Goal: Task Accomplishment & Management: Manage account settings

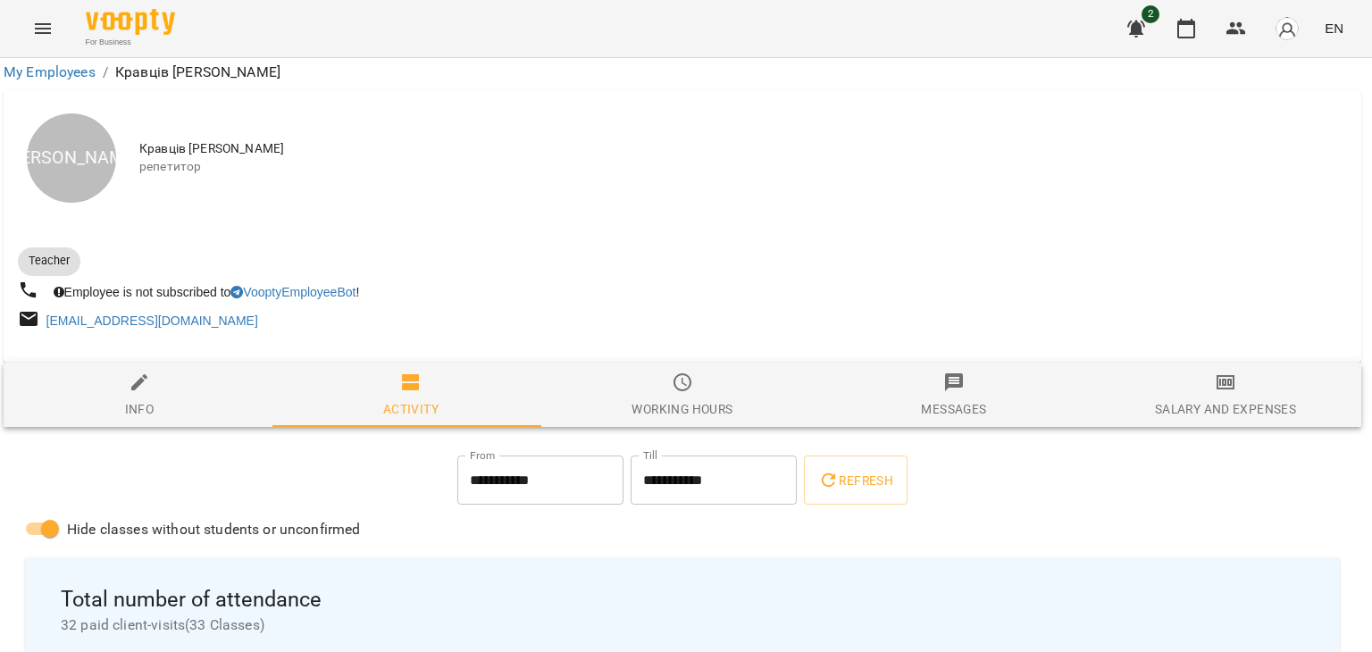
scroll to position [252, 4]
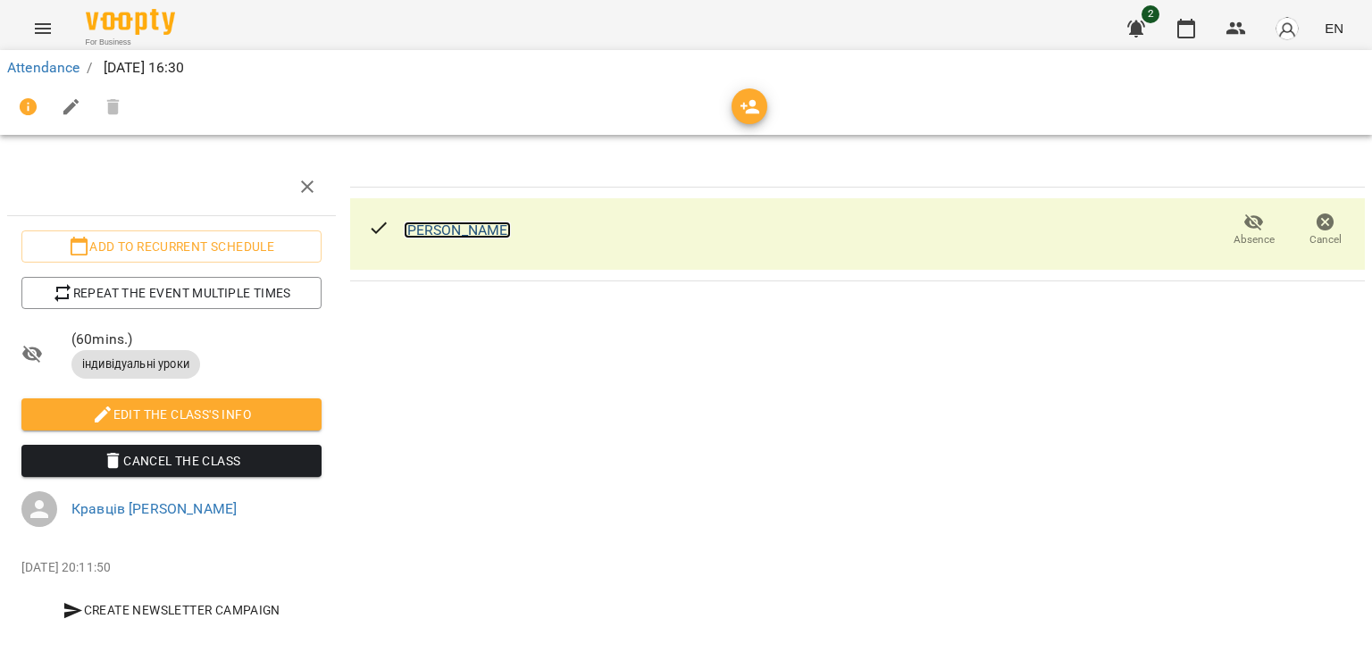
click at [428, 221] on link "[PERSON_NAME]" at bounding box center [458, 229] width 108 height 17
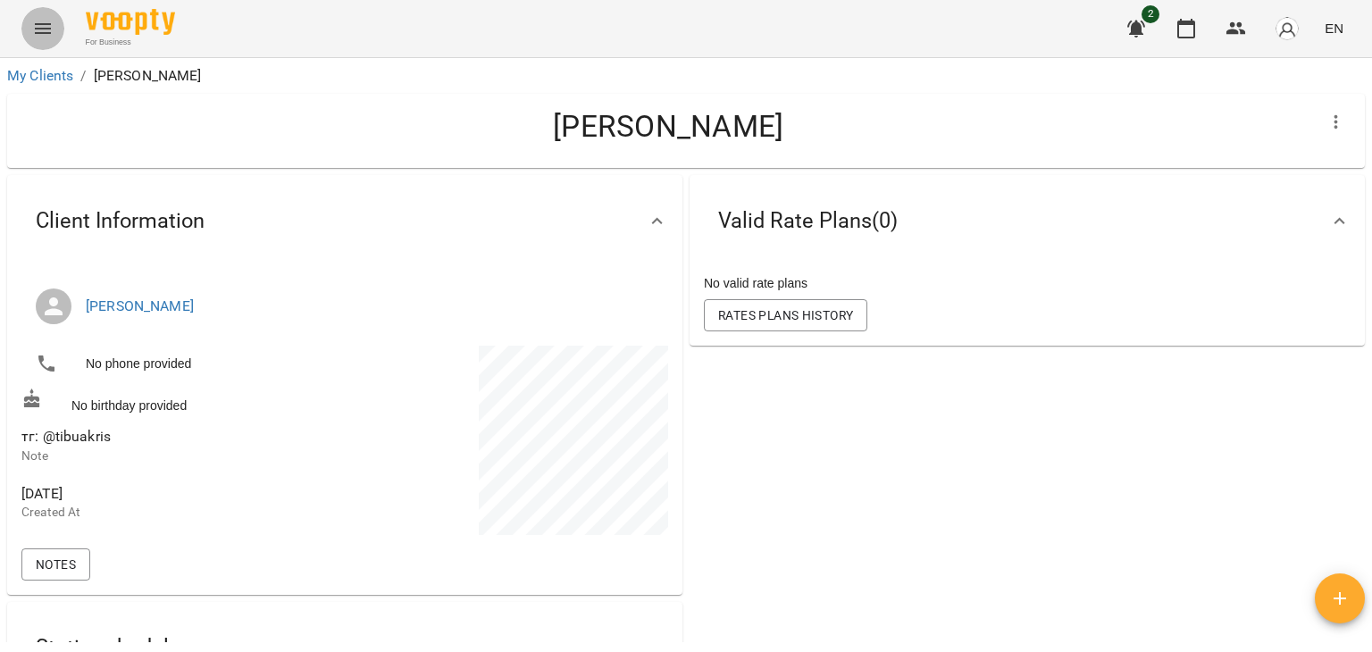
click at [43, 40] on button "Menu" at bounding box center [42, 28] width 43 height 43
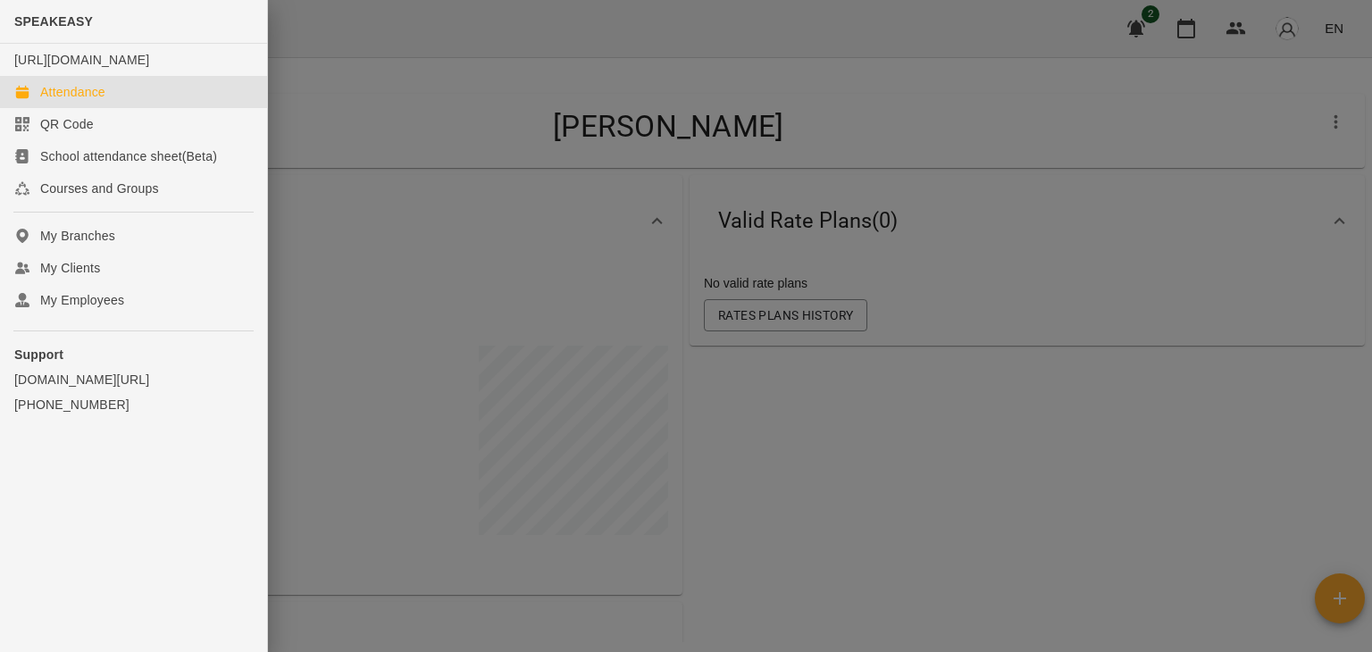
click at [69, 101] on div "Attendance" at bounding box center [72, 92] width 65 height 18
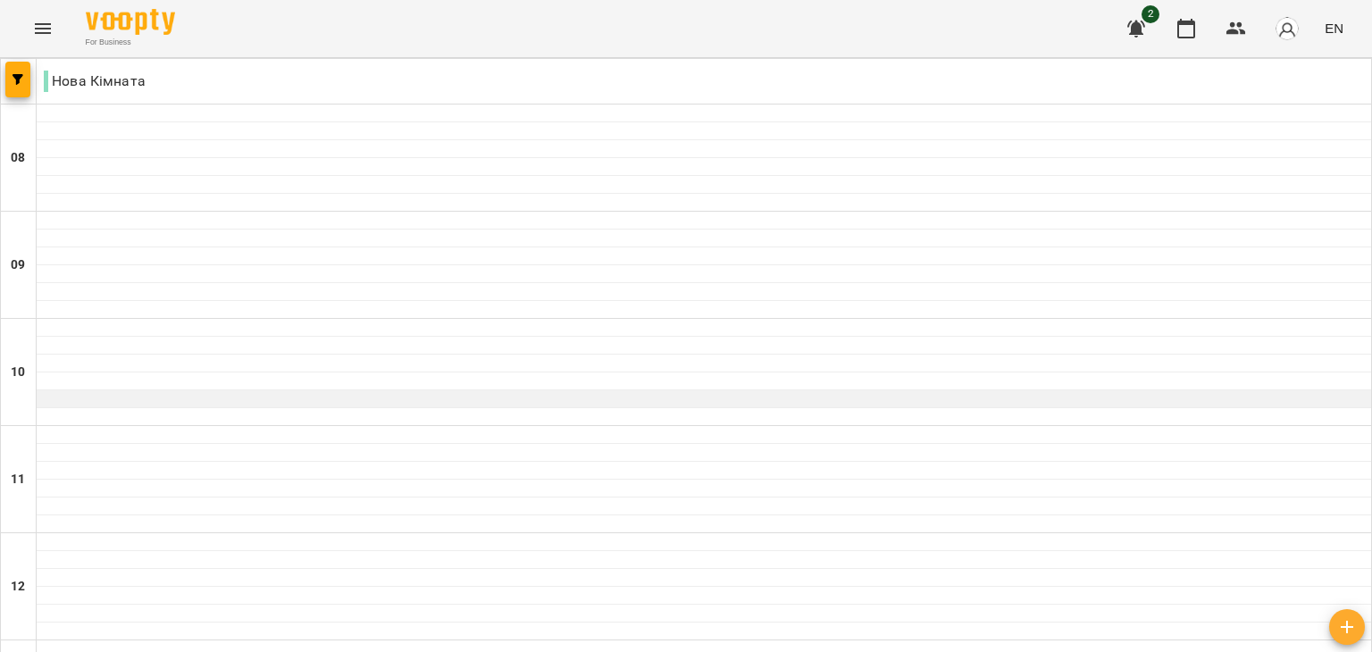
scroll to position [196, 0]
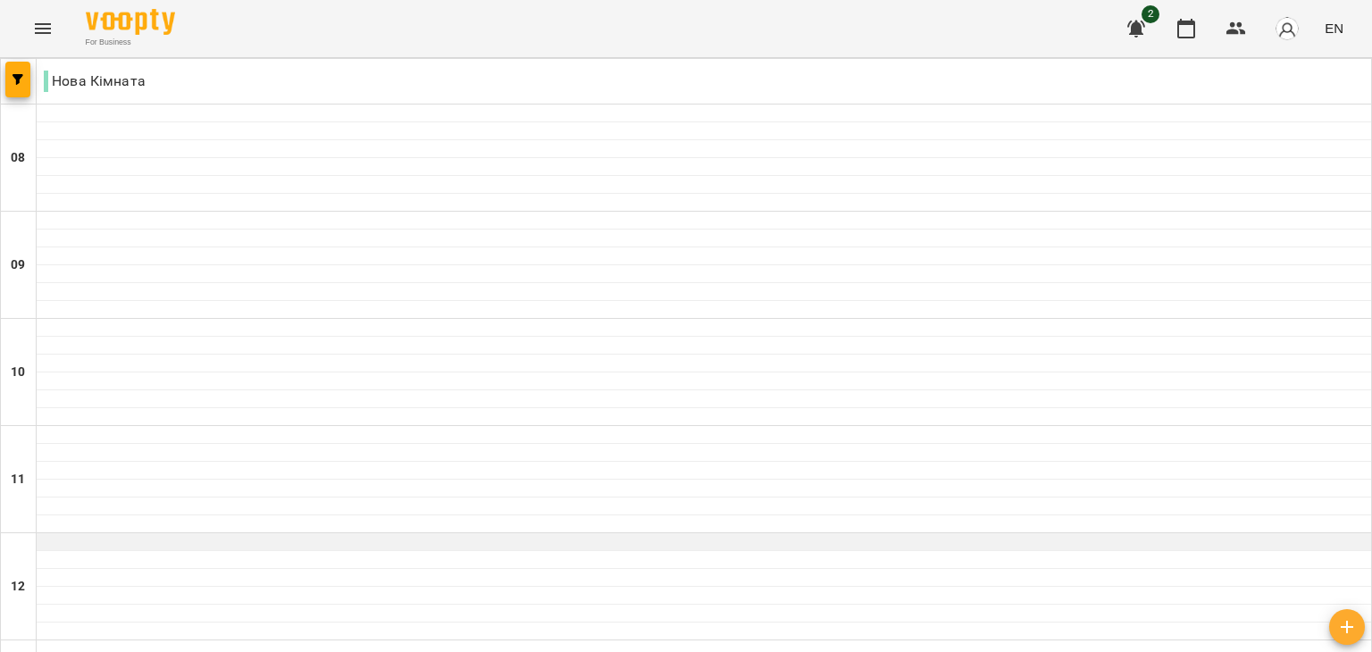
click at [523, 533] on div at bounding box center [704, 542] width 1334 height 18
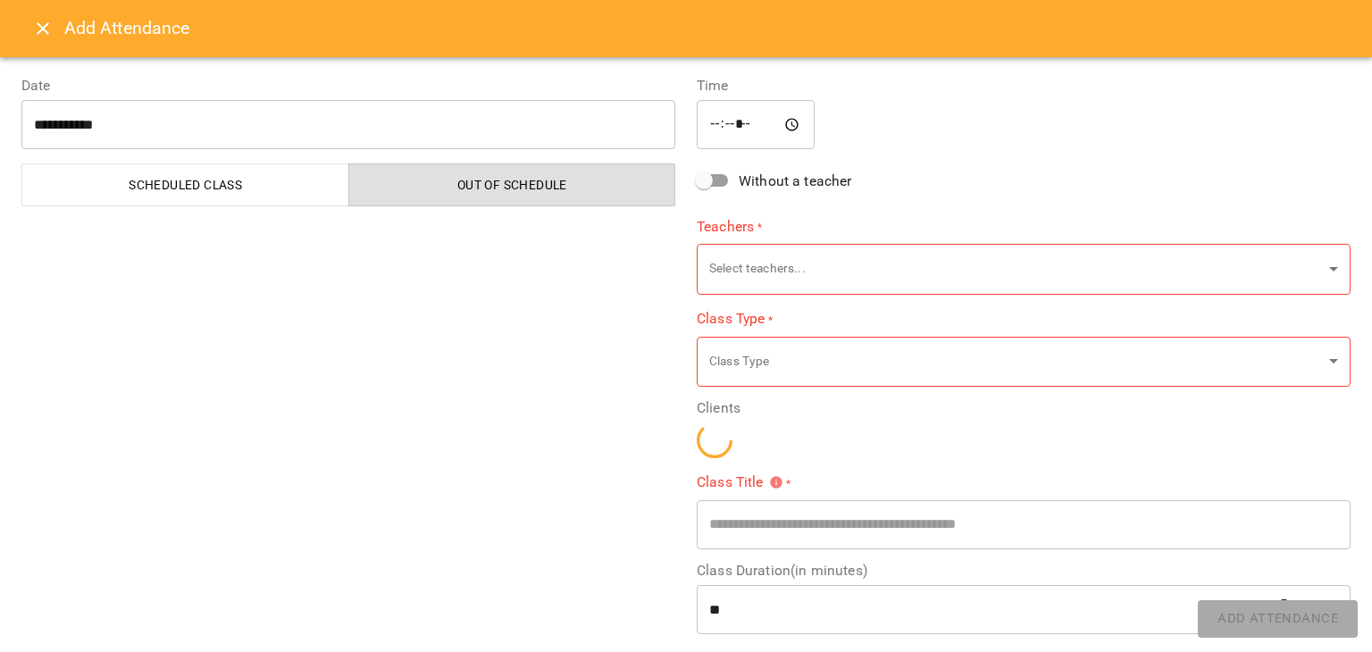
scroll to position [86, 0]
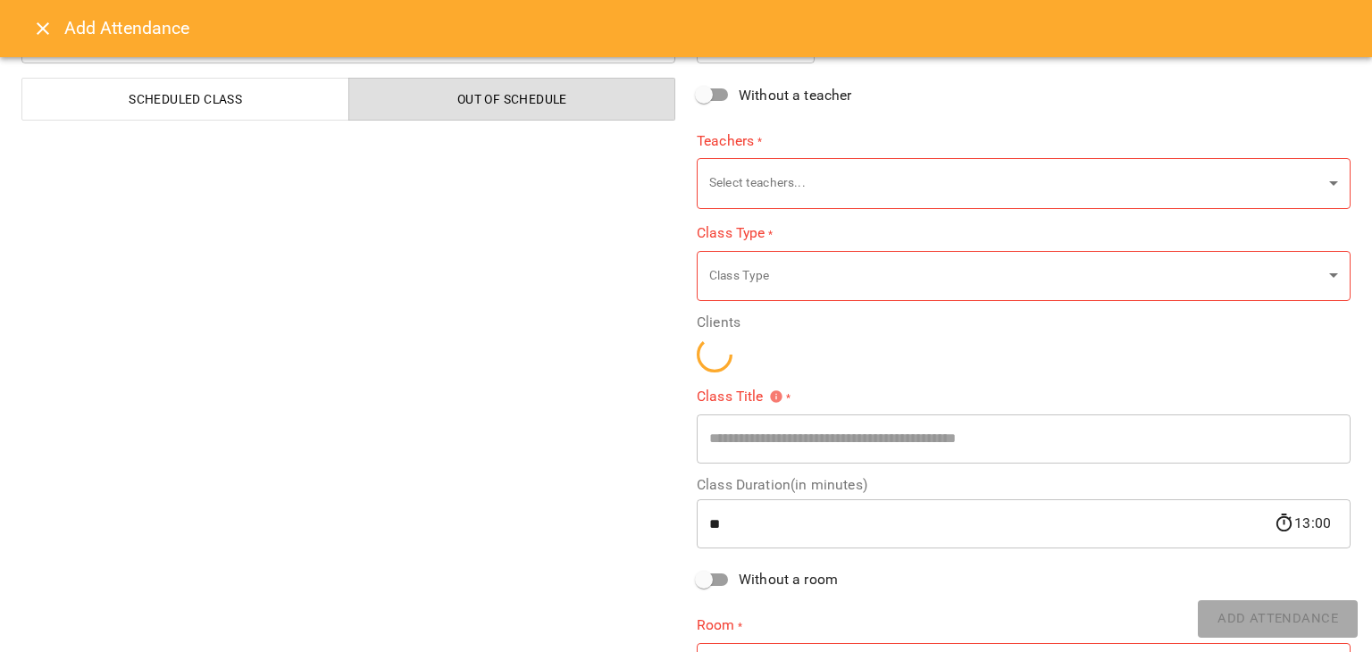
type input "**********"
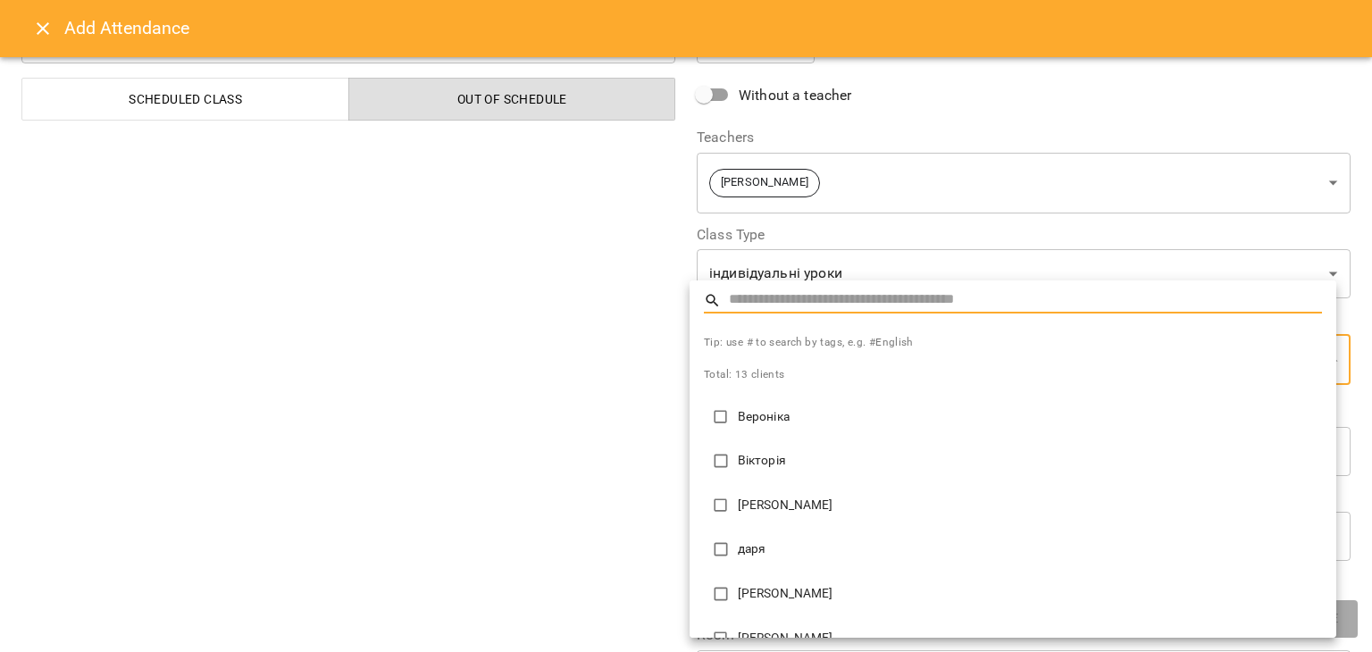
scroll to position [339, 0]
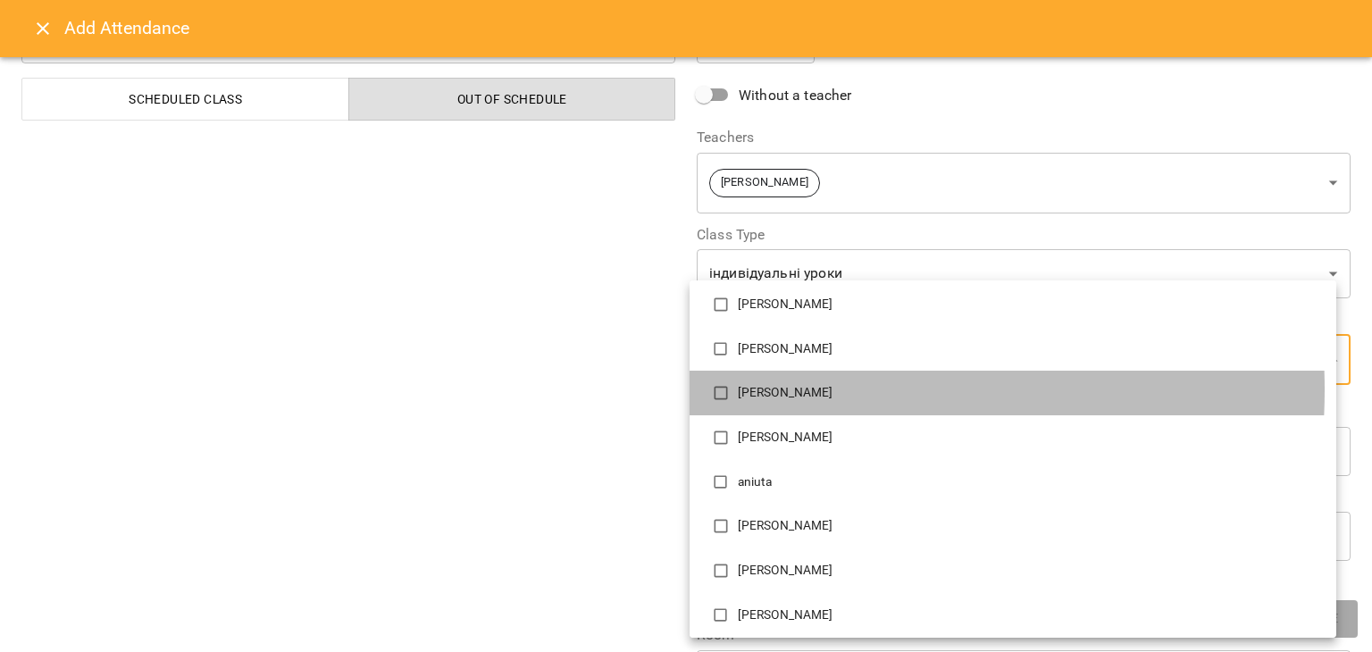
click at [741, 389] on p "максим" at bounding box center [1030, 393] width 584 height 18
type input "**********"
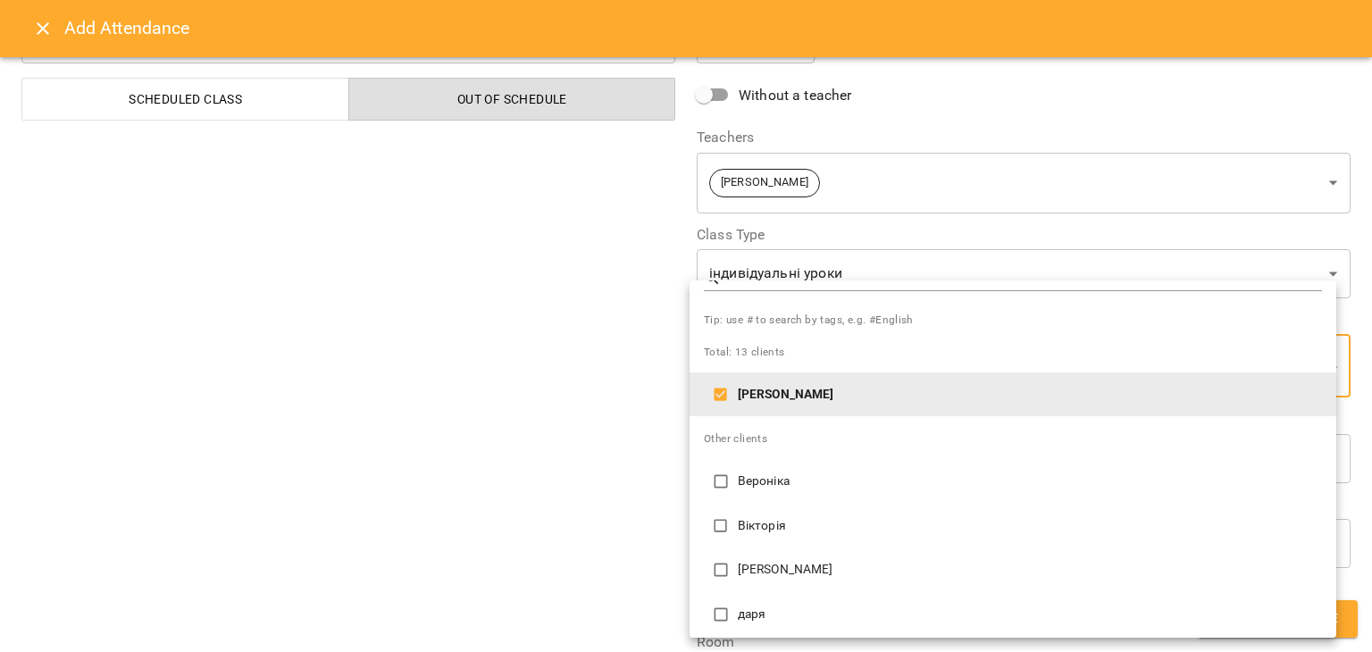
click at [537, 486] on div at bounding box center [686, 326] width 1372 height 652
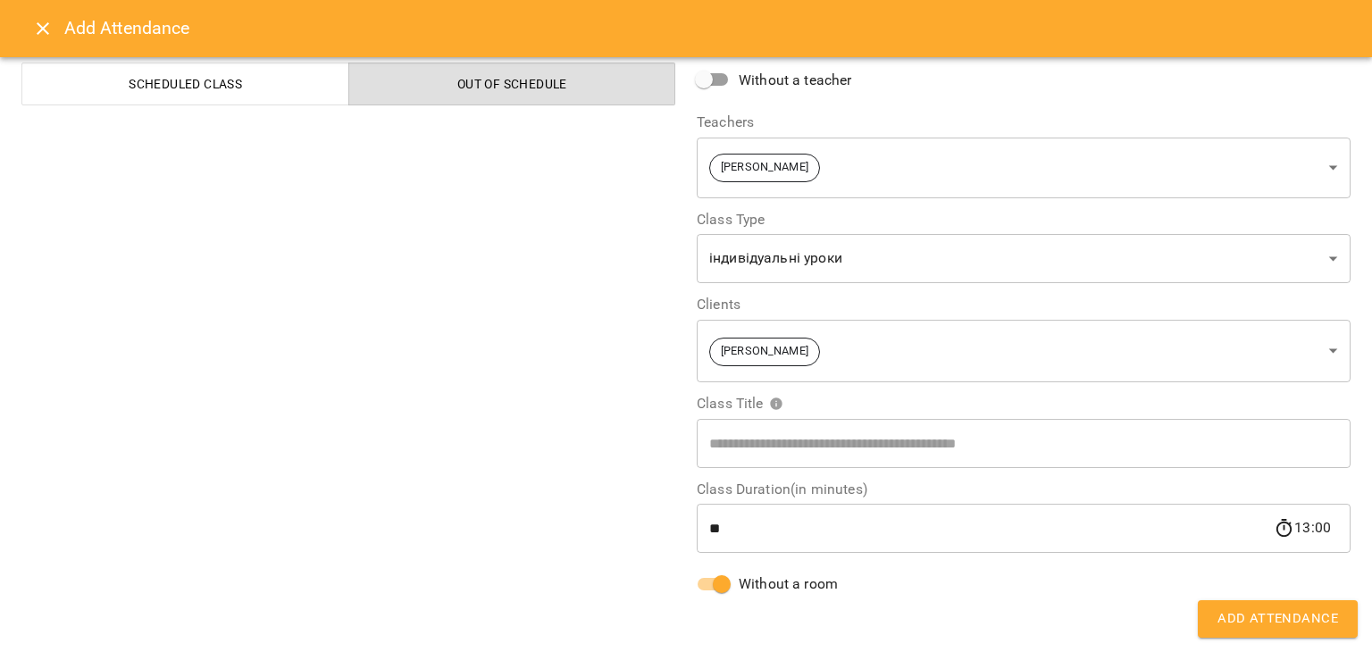
scroll to position [101, 0]
click at [1229, 620] on span "Add Attendance" at bounding box center [1277, 618] width 121 height 23
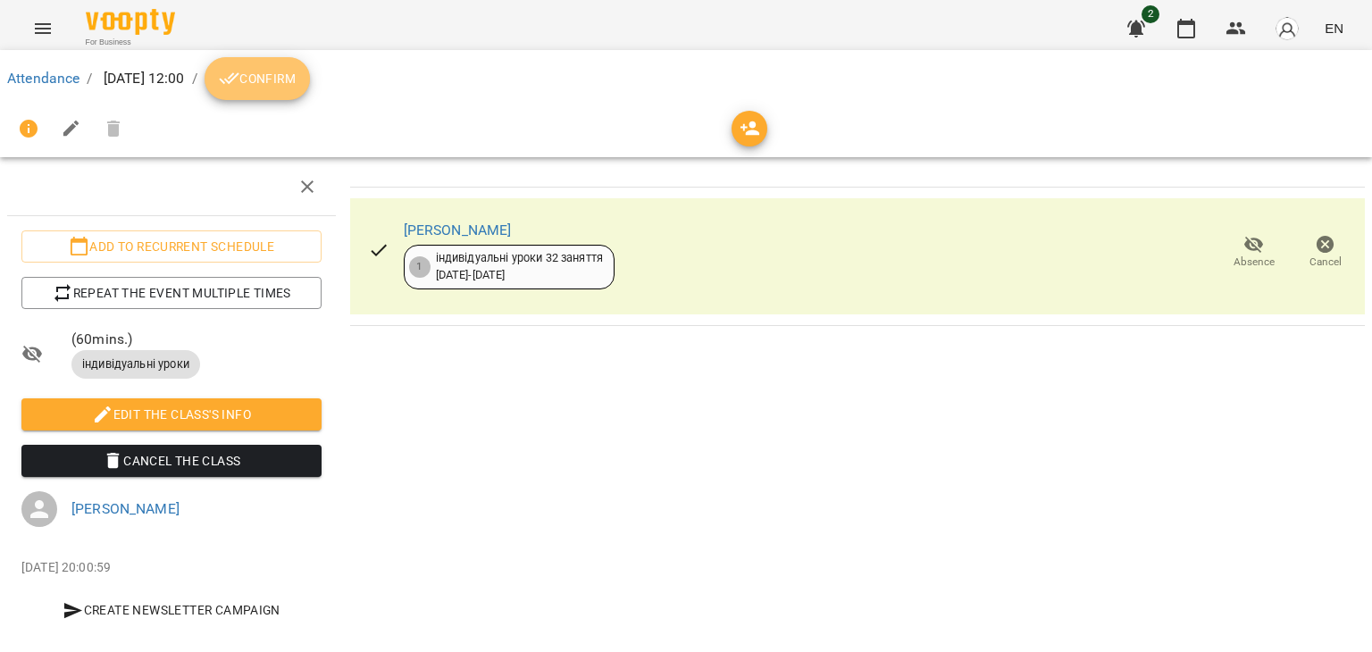
click at [296, 79] on span "Confirm" at bounding box center [257, 78] width 77 height 21
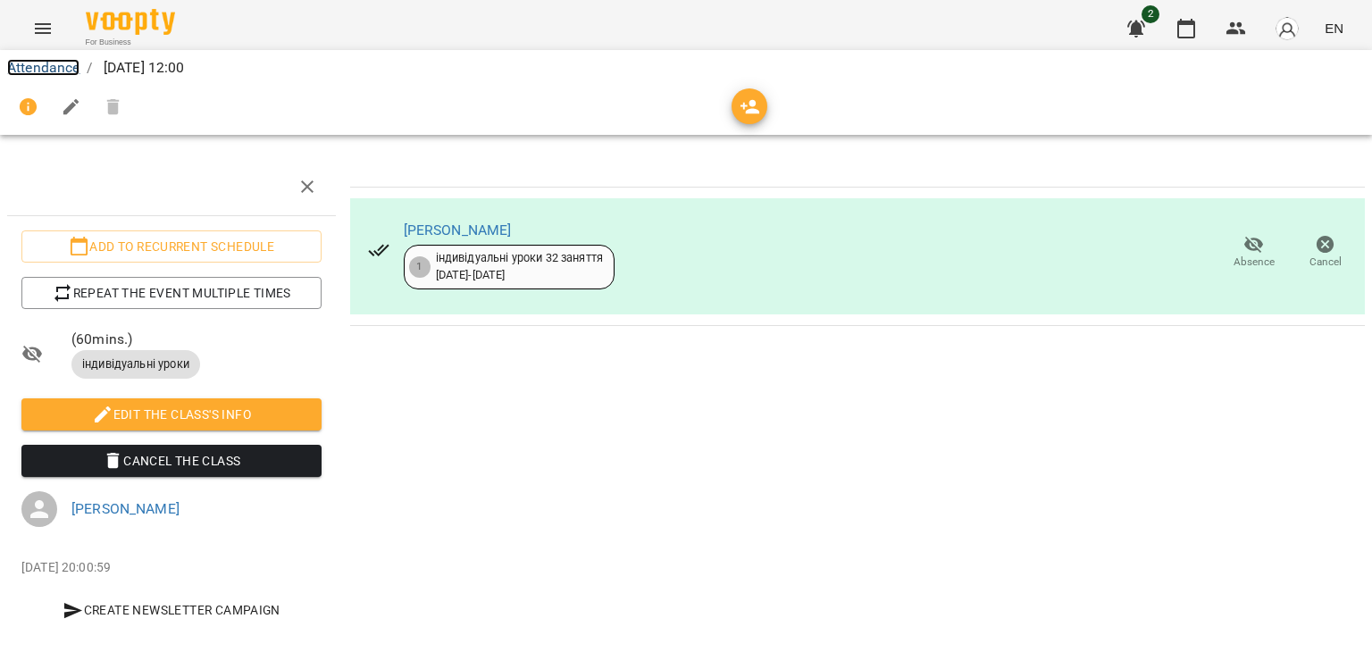
click at [69, 74] on link "Attendance" at bounding box center [43, 67] width 72 height 17
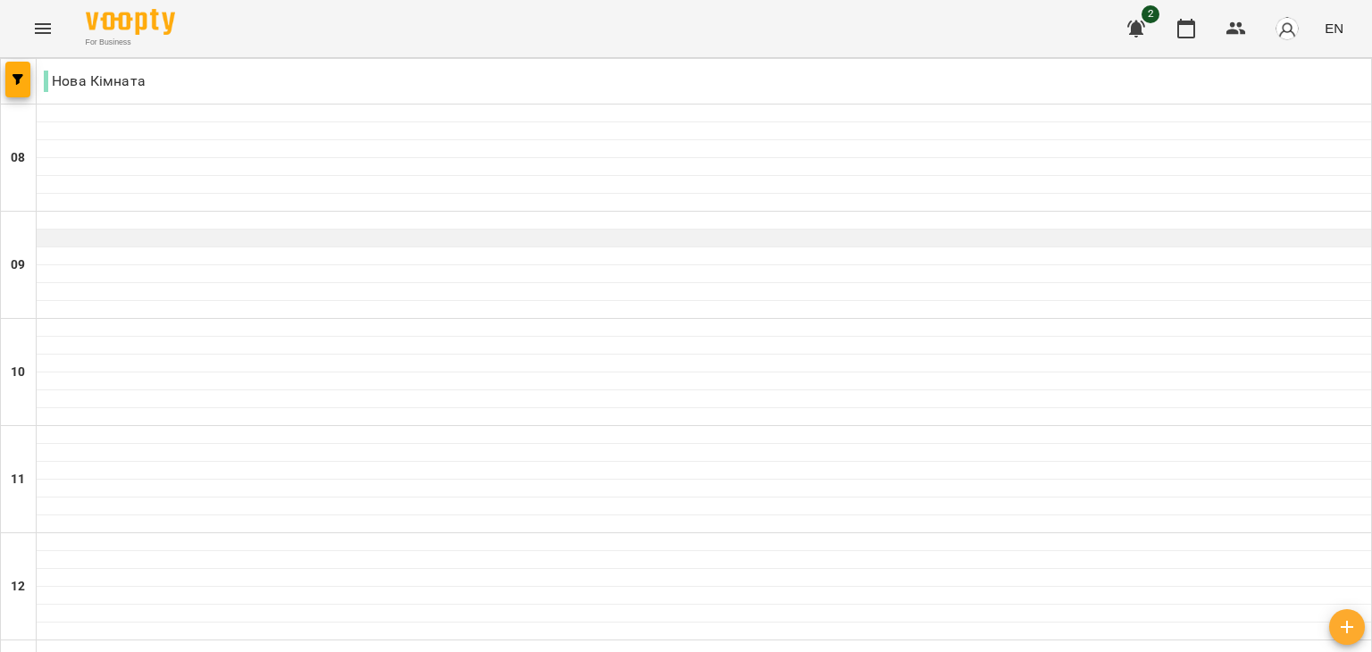
scroll to position [360, 0]
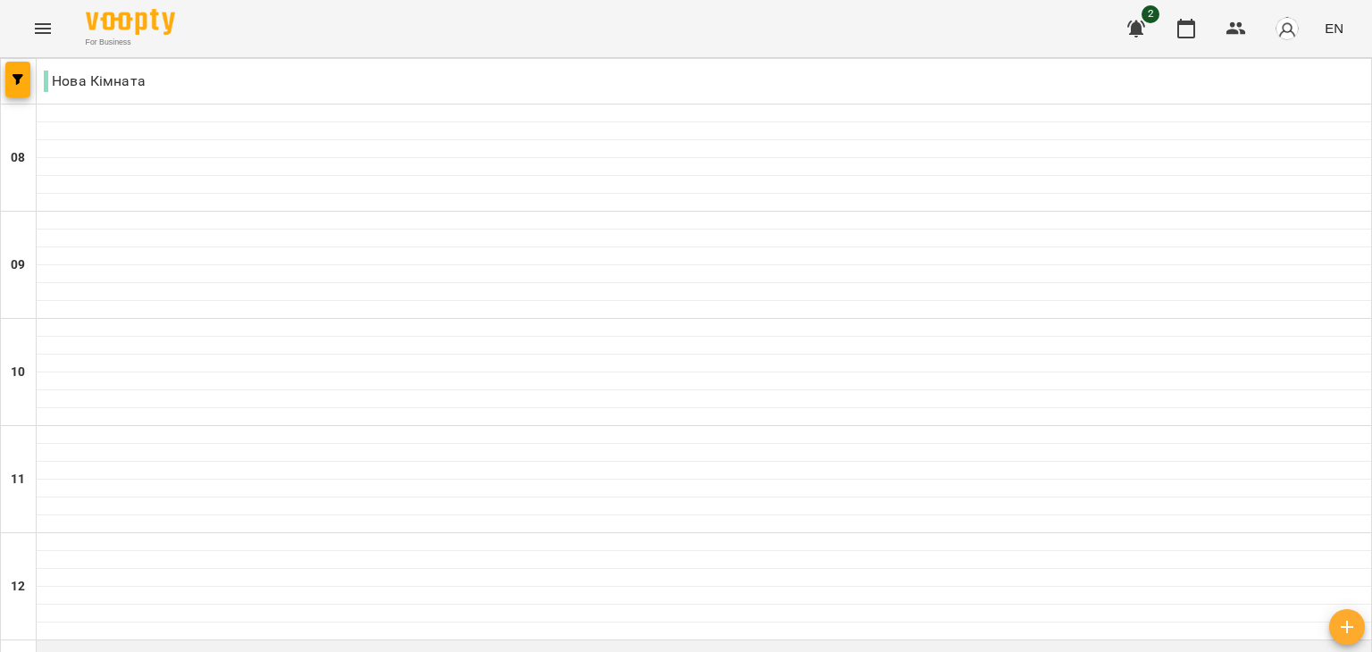
click at [306, 651] on div at bounding box center [704, 657] width 1334 height 1
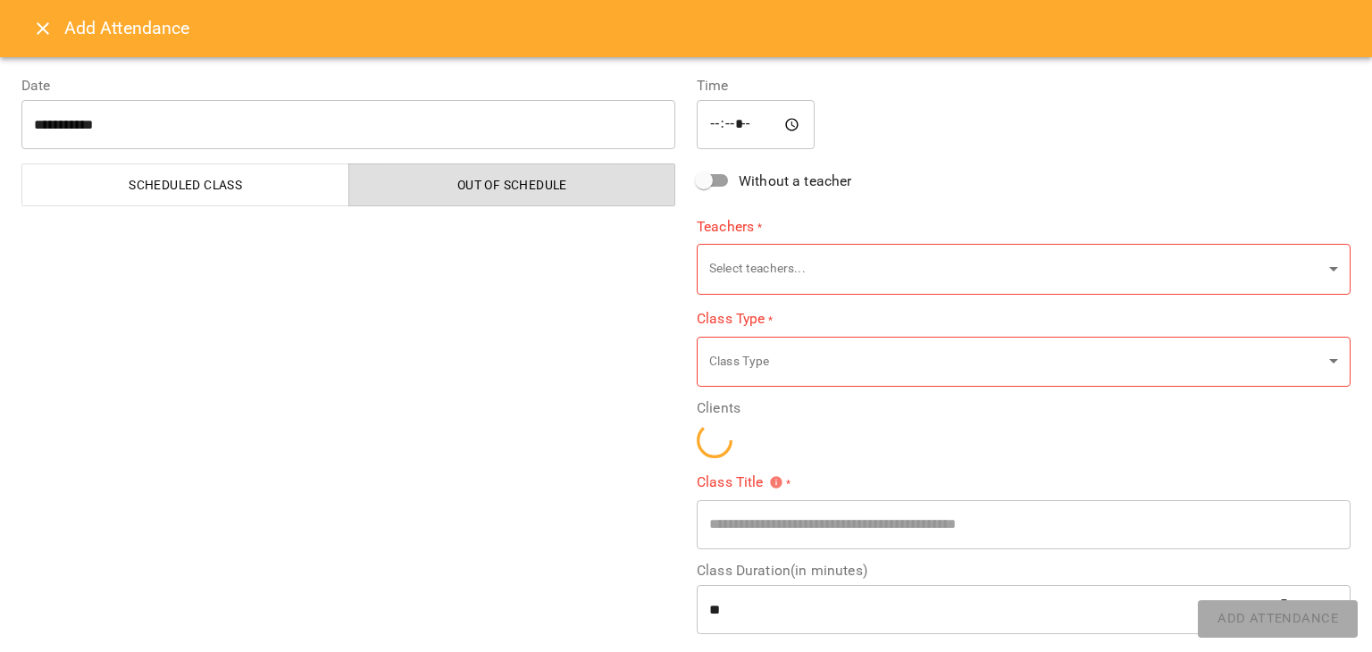
type input "**********"
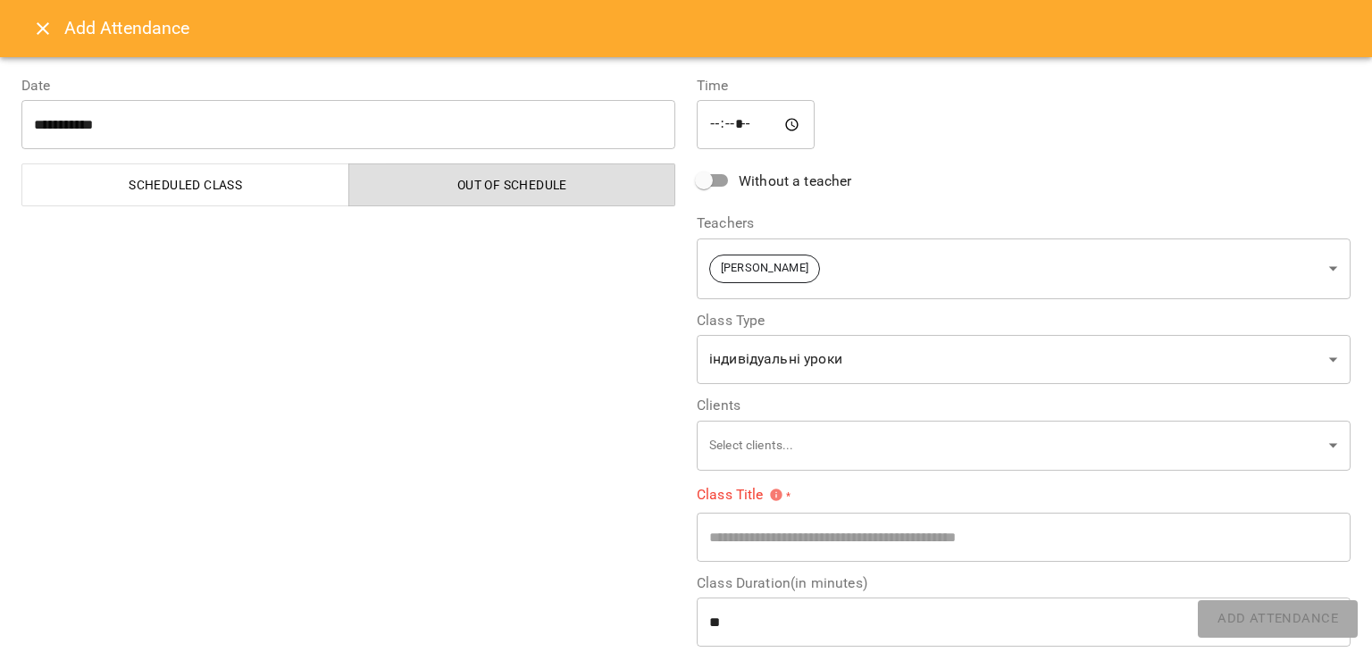
scroll to position [207, 0]
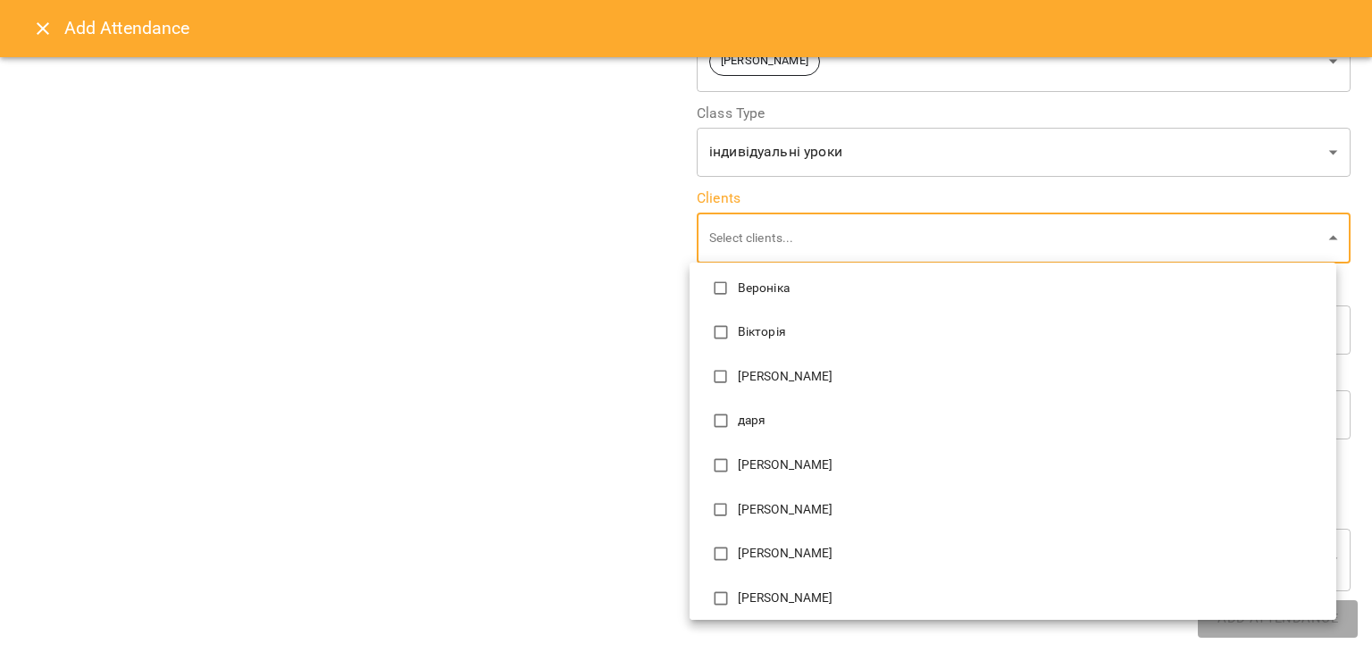
scroll to position [116, 0]
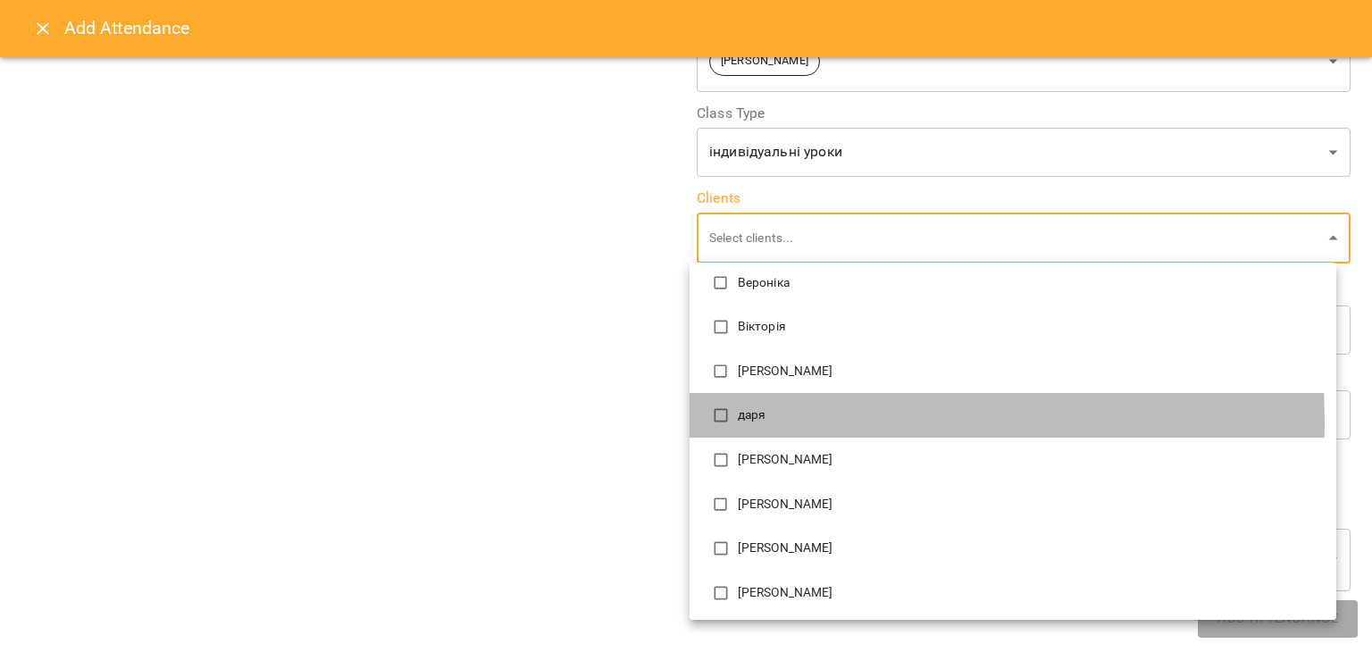
click at [740, 422] on p "даря" at bounding box center [1030, 415] width 584 height 18
type input "**********"
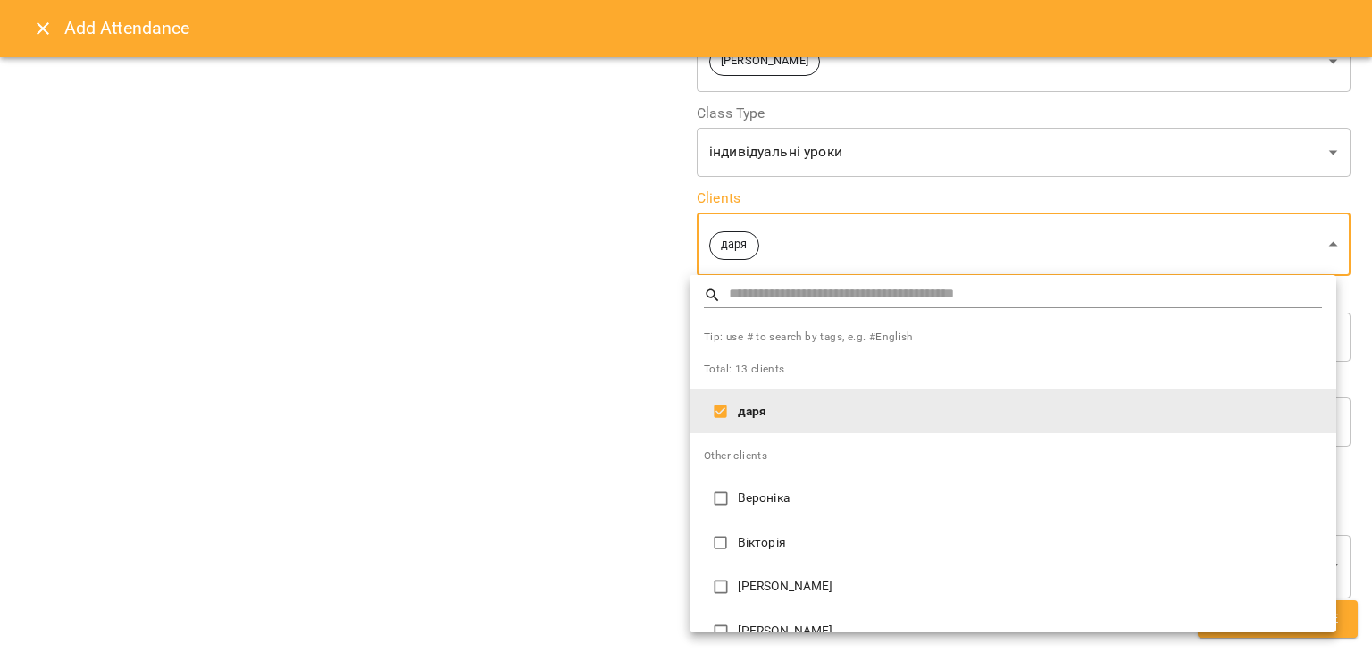
click at [585, 436] on div at bounding box center [686, 326] width 1372 height 652
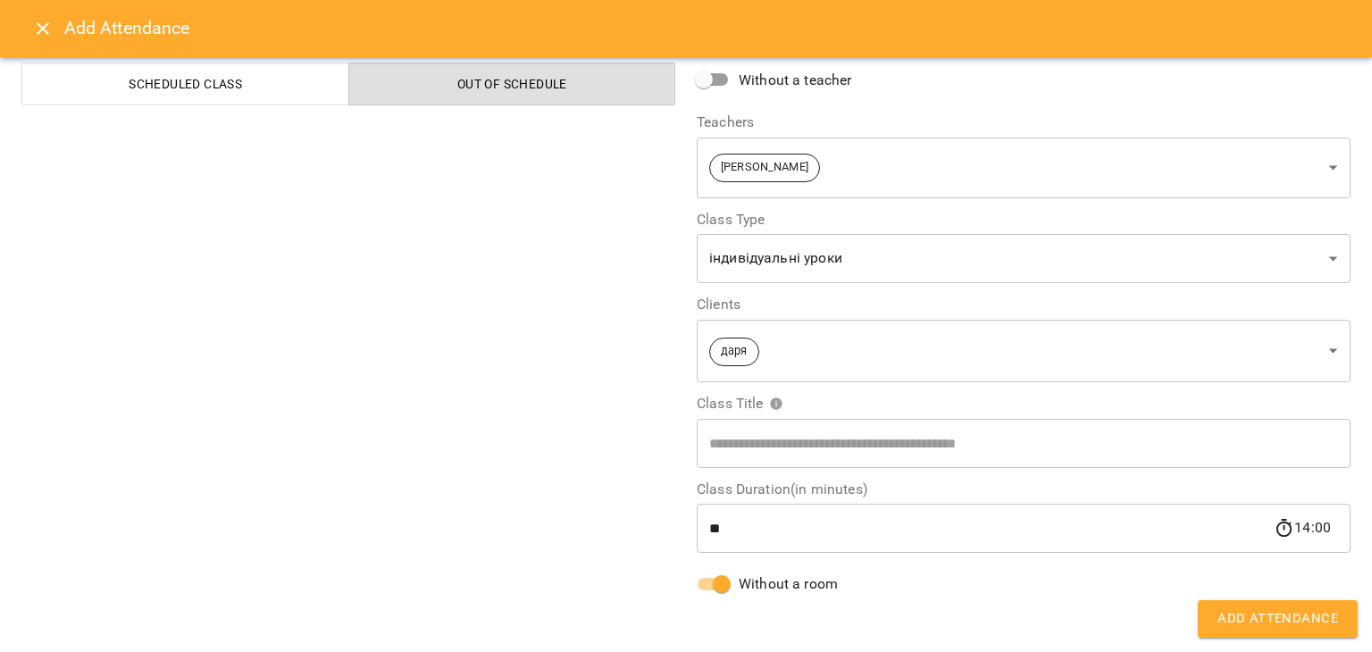
scroll to position [101, 0]
click at [1268, 608] on span "Add Attendance" at bounding box center [1277, 618] width 121 height 23
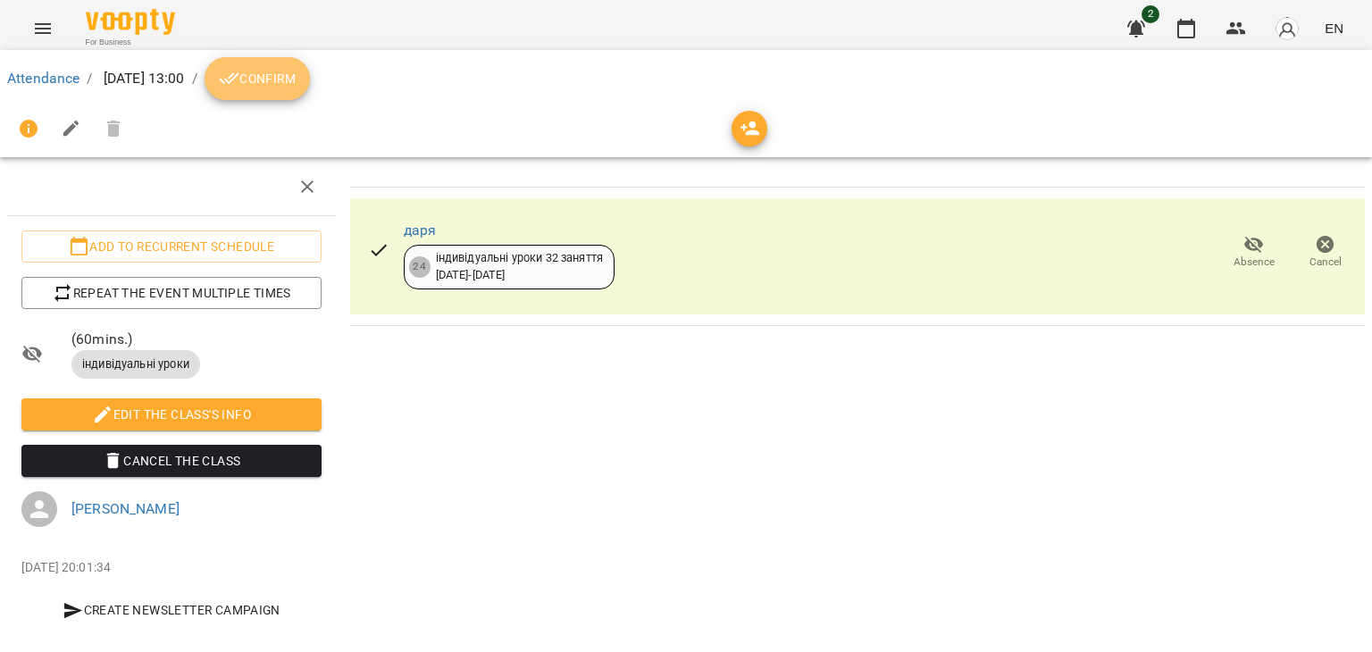
click at [296, 80] on span "Confirm" at bounding box center [257, 78] width 77 height 21
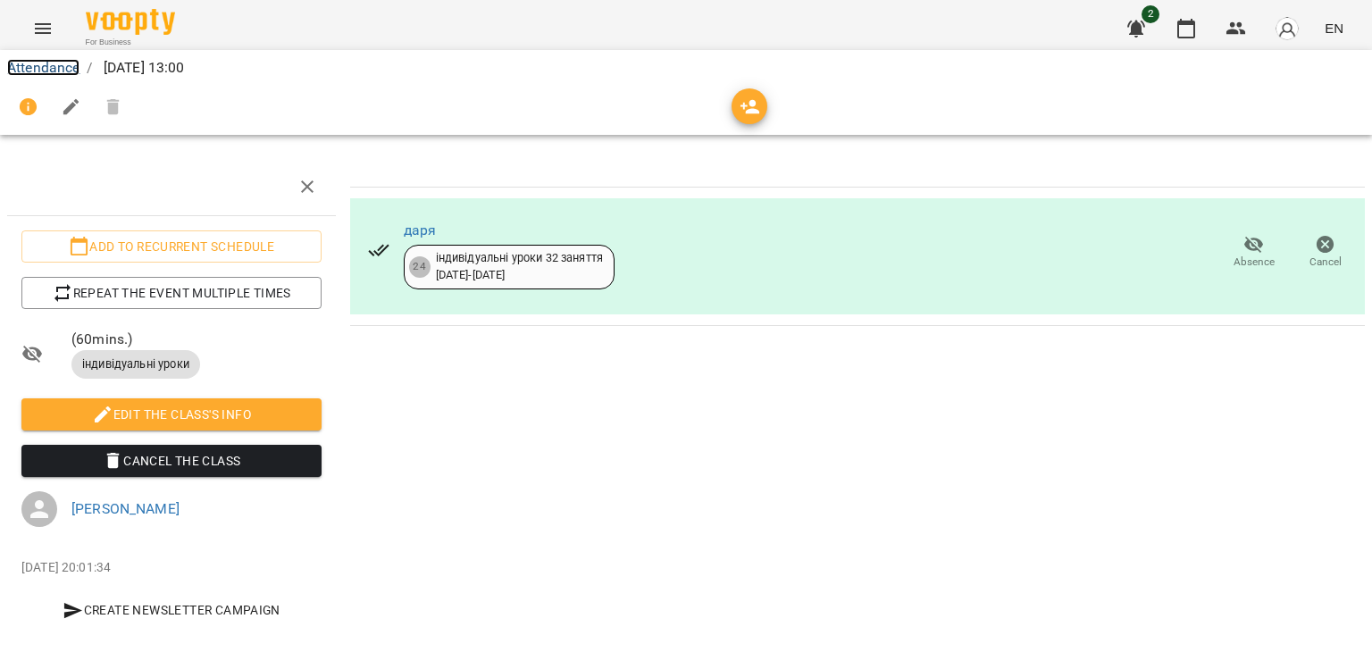
click at [64, 71] on link "Attendance" at bounding box center [43, 67] width 72 height 17
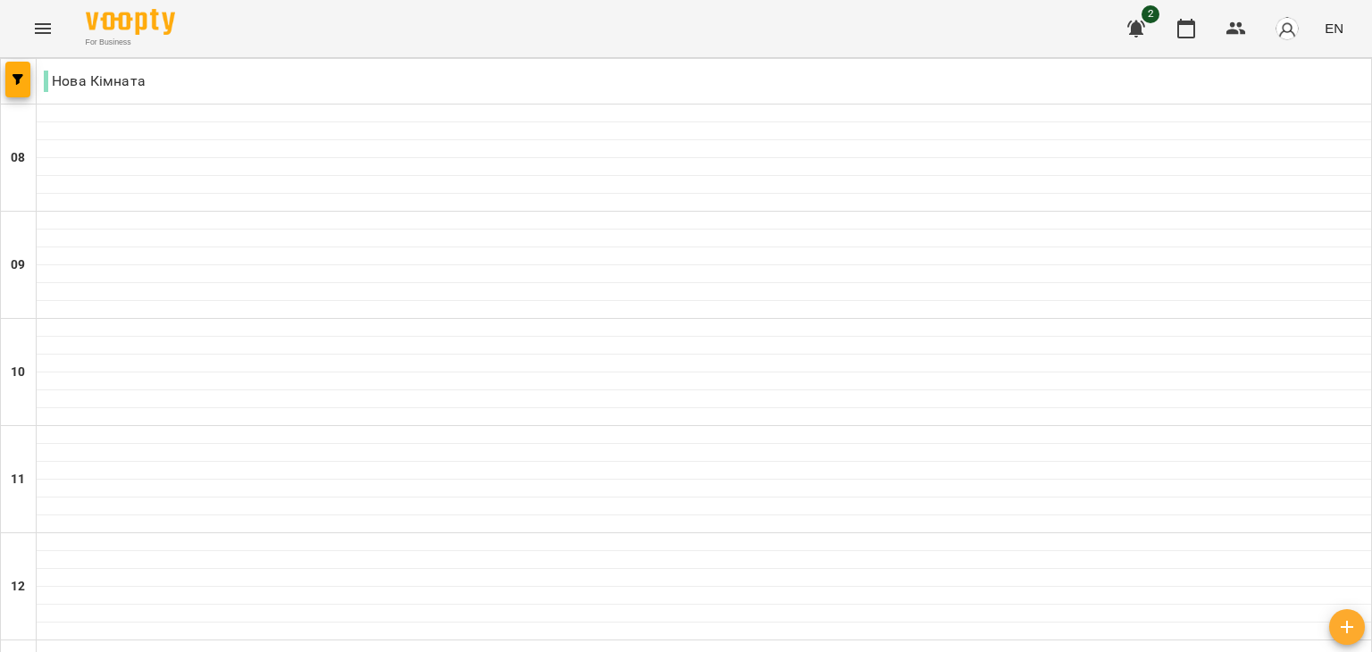
scroll to position [878, 0]
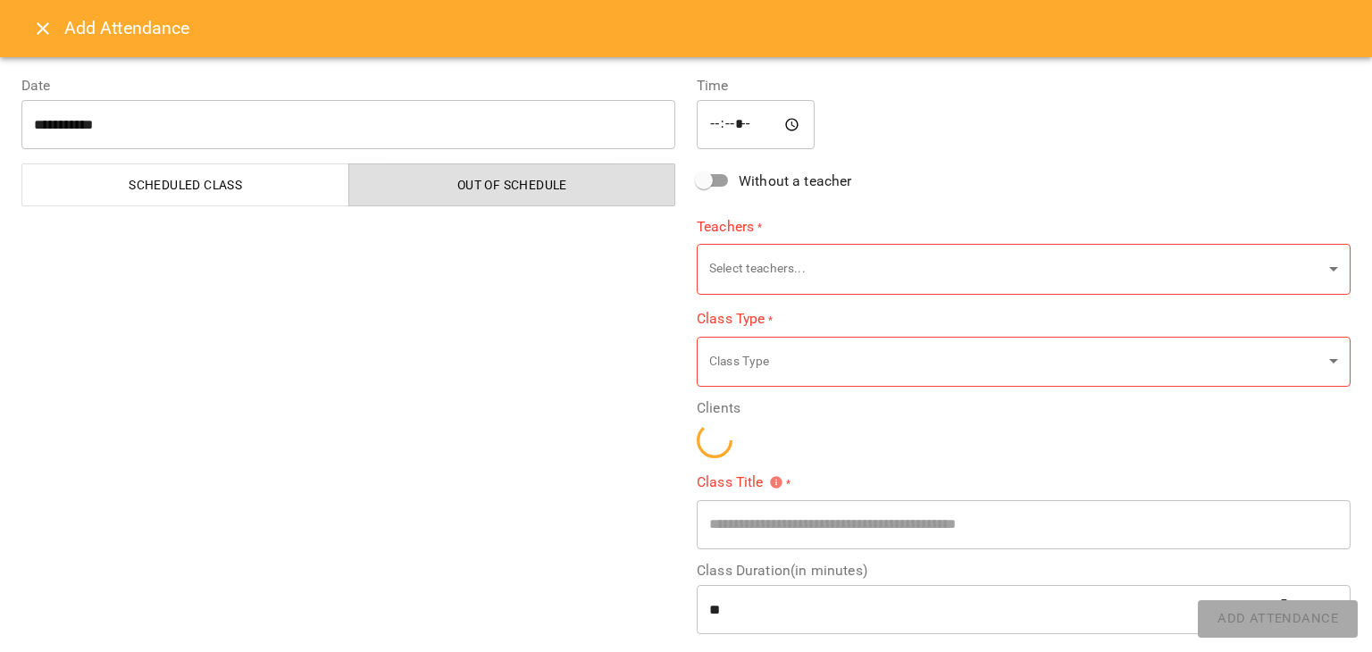
type input "**********"
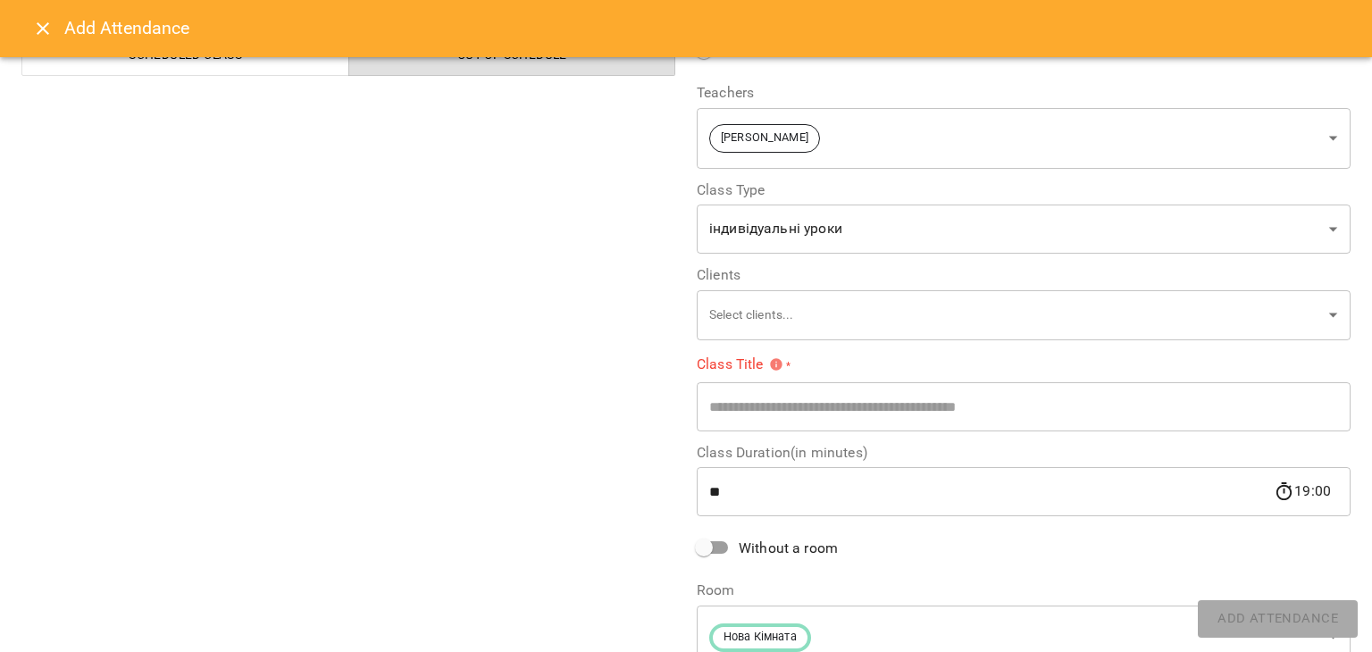
scroll to position [131, 0]
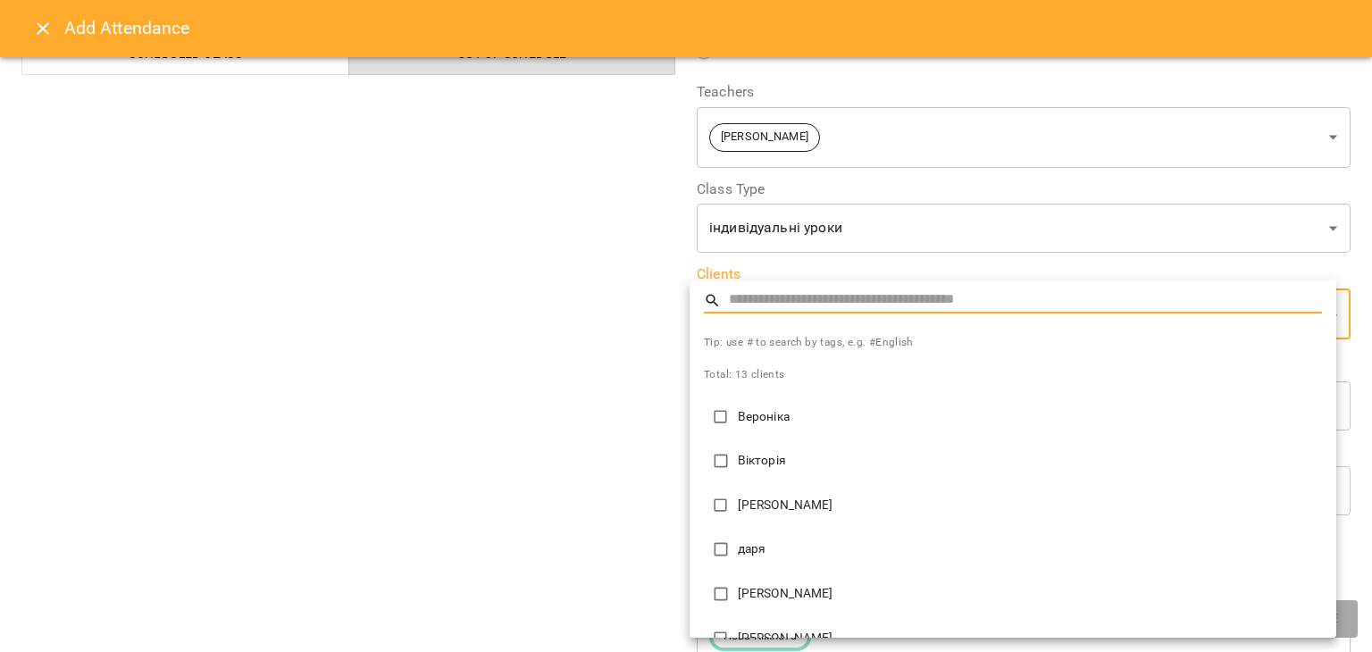
scroll to position [339, 0]
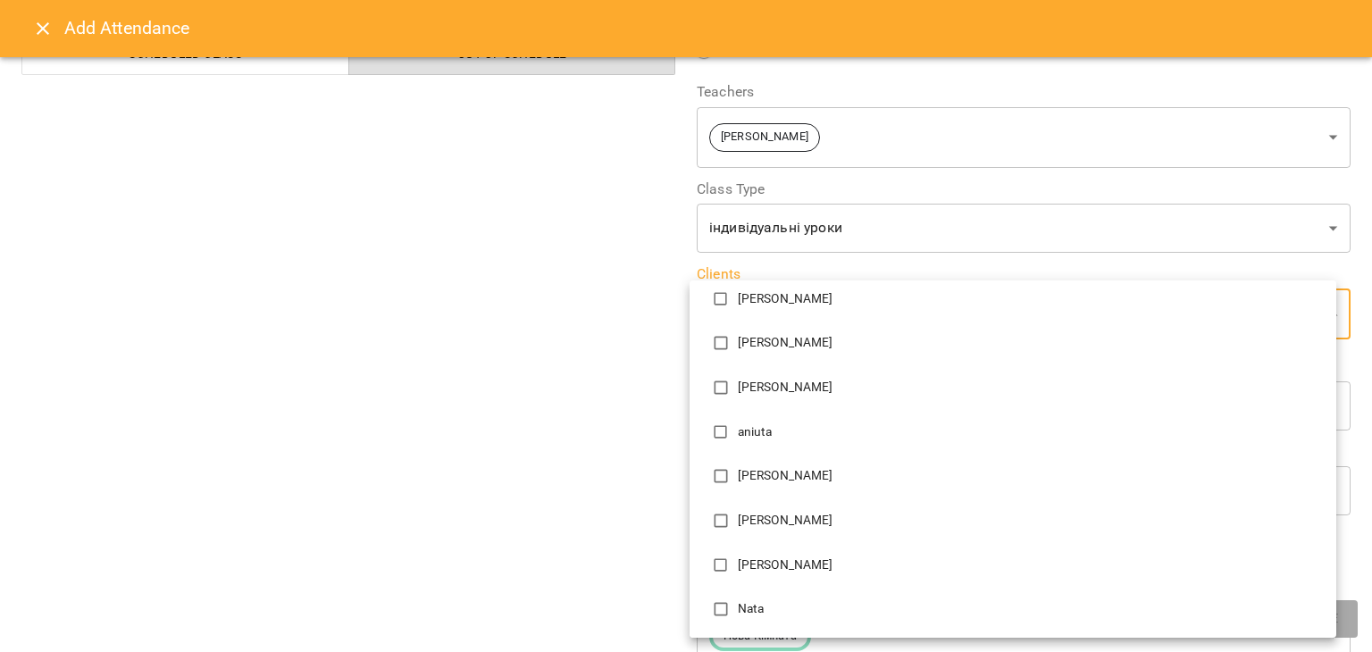
click at [750, 520] on p "Iryna" at bounding box center [1030, 521] width 584 height 18
type input "**********"
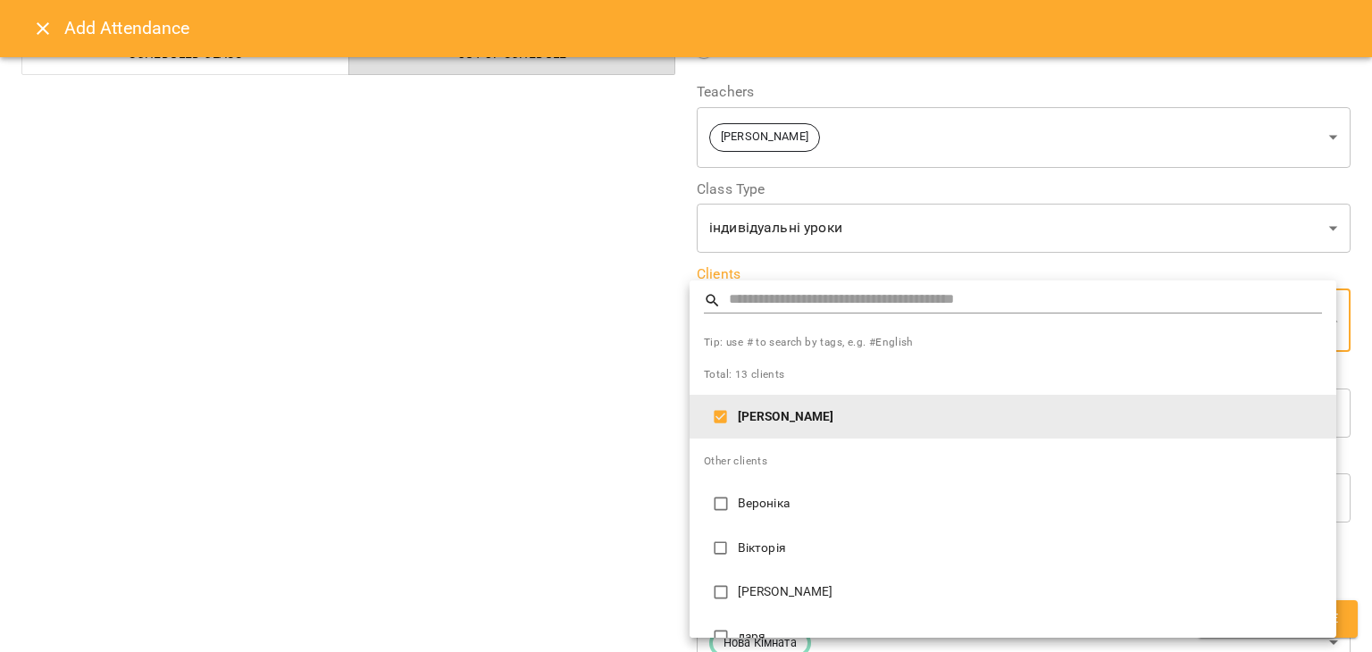
click at [597, 532] on div at bounding box center [686, 326] width 1372 height 652
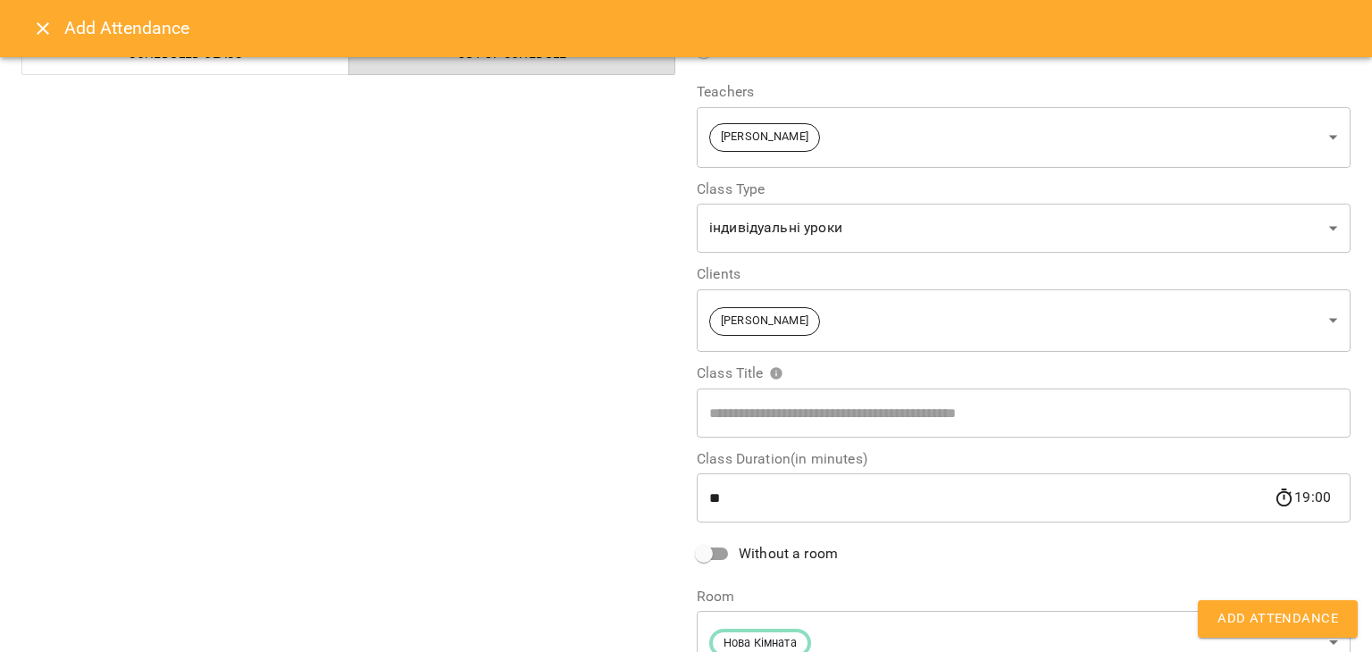
click at [739, 547] on span "Without a room" at bounding box center [788, 553] width 99 height 21
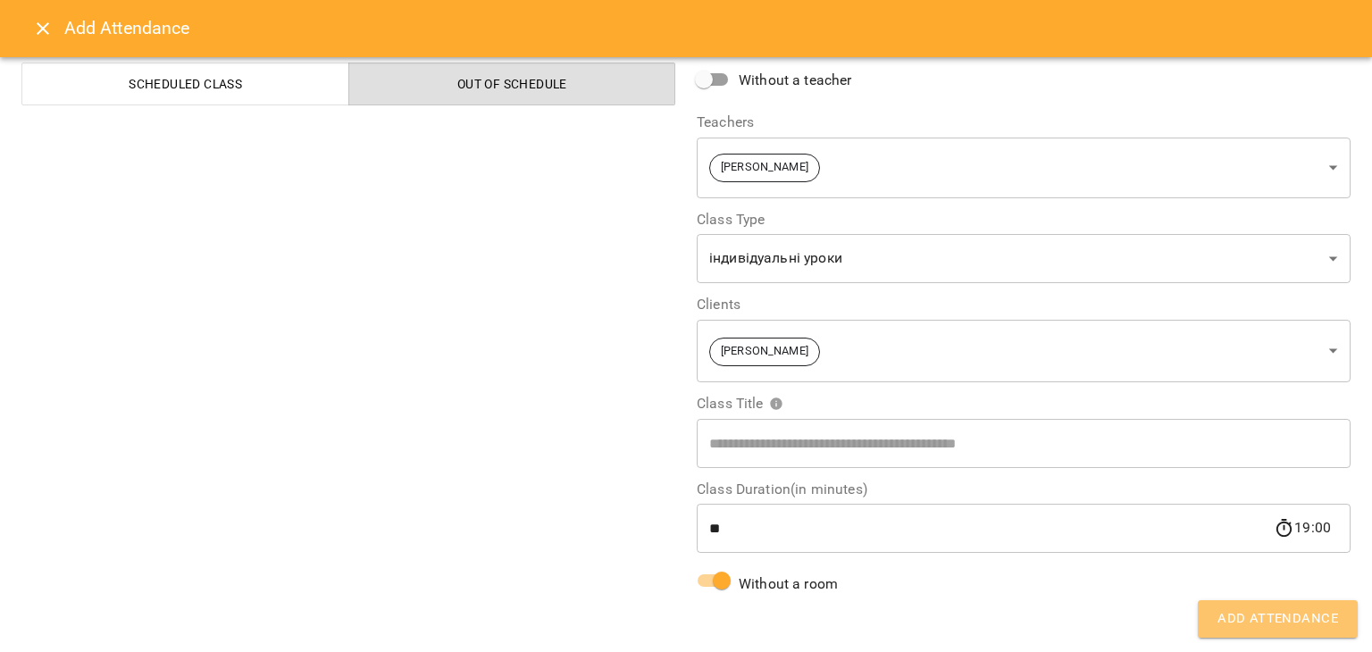
click at [1299, 613] on span "Add Attendance" at bounding box center [1277, 618] width 121 height 23
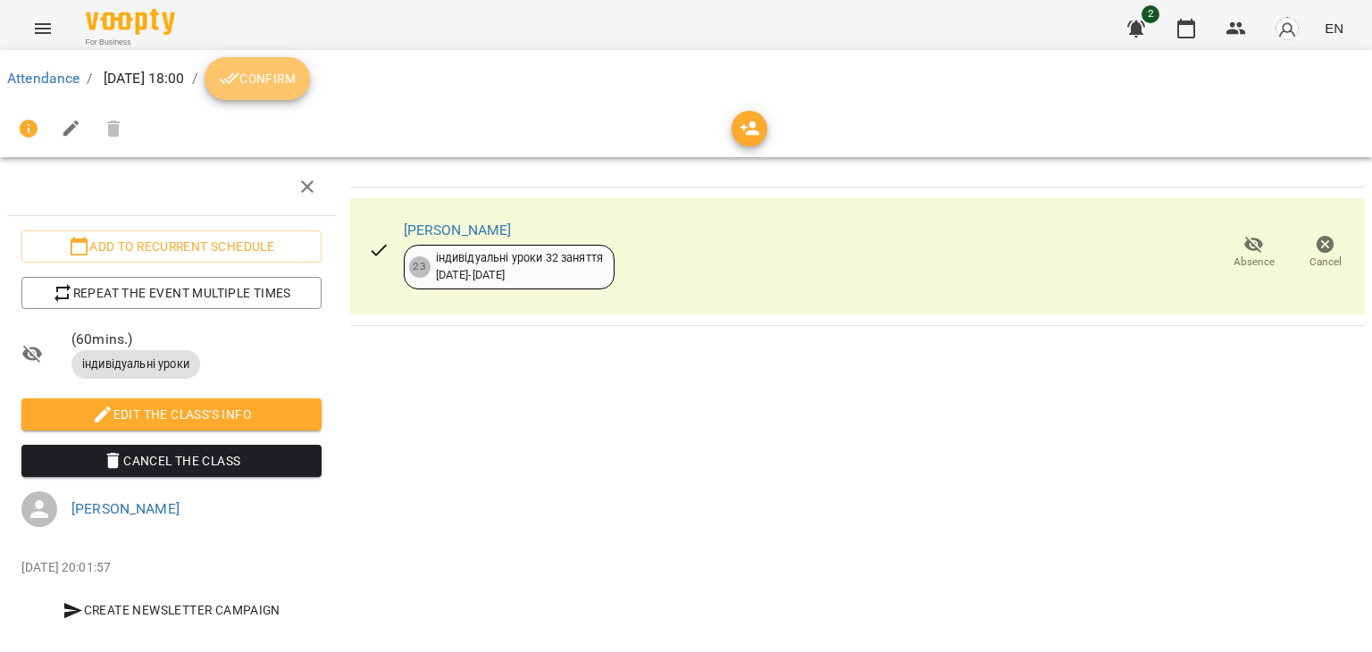
click at [310, 89] on button "Confirm" at bounding box center [257, 78] width 105 height 43
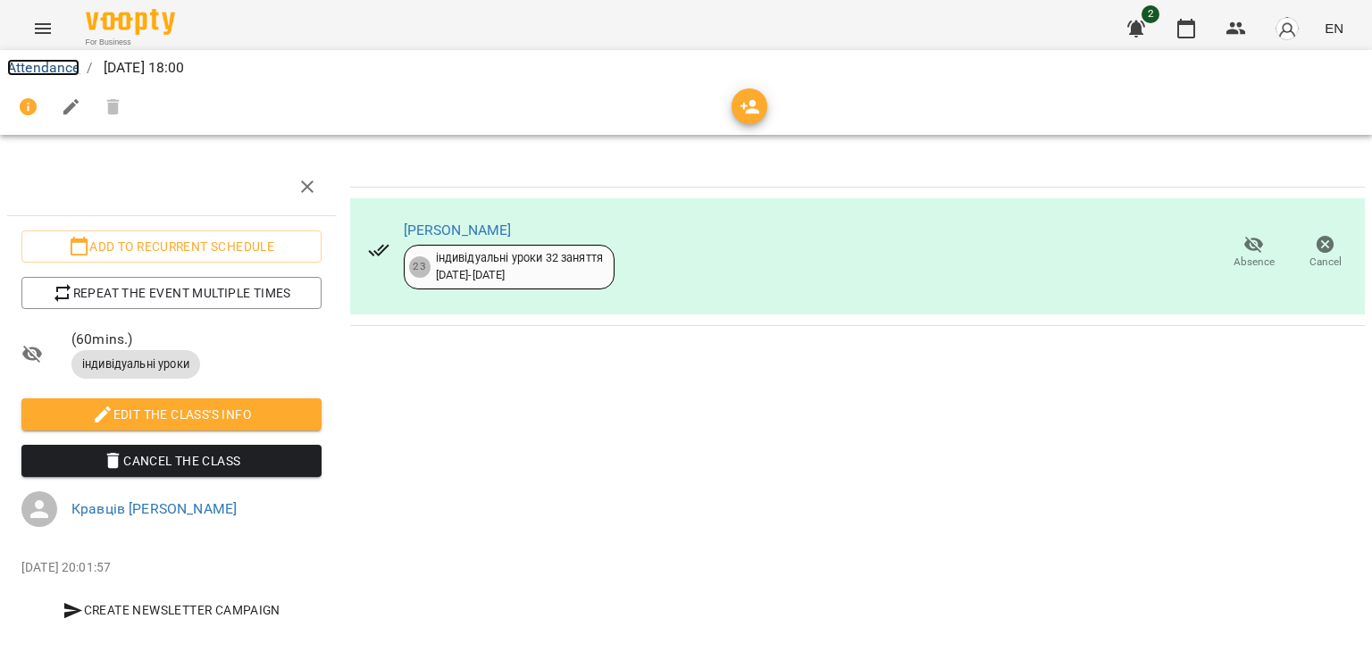
click at [64, 70] on link "Attendance" at bounding box center [43, 67] width 72 height 17
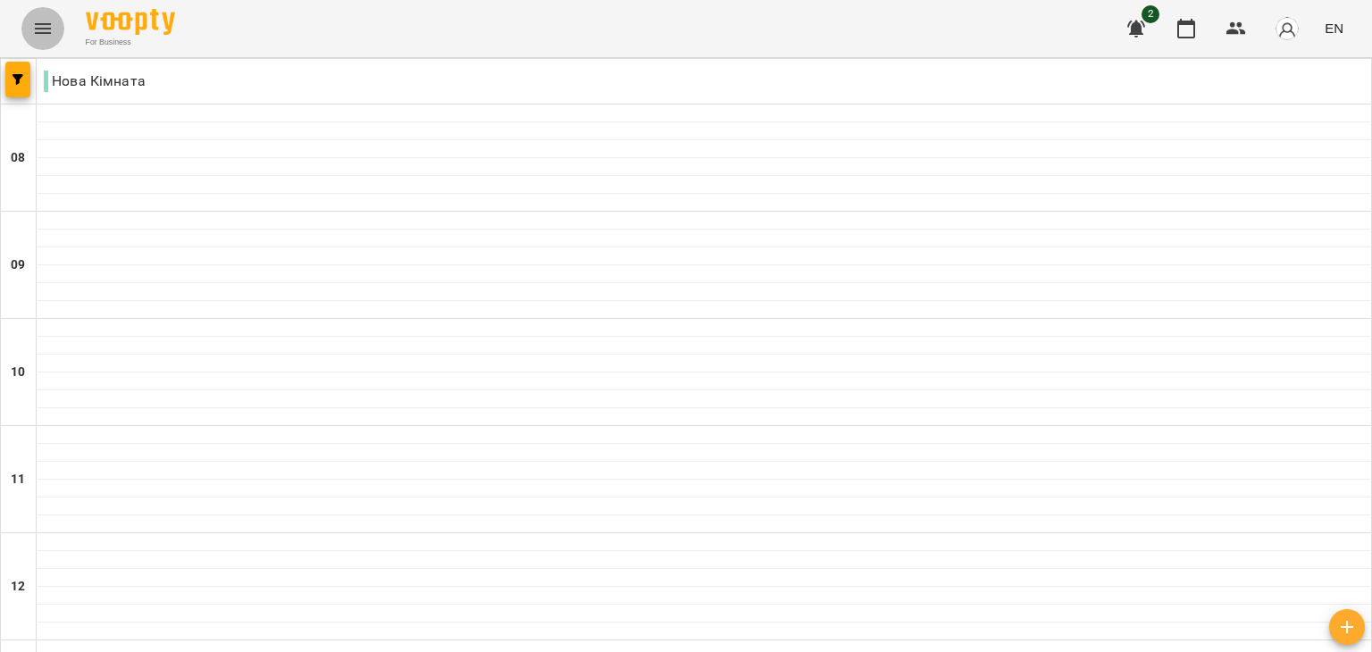
click at [47, 29] on icon "Menu" at bounding box center [43, 28] width 16 height 11
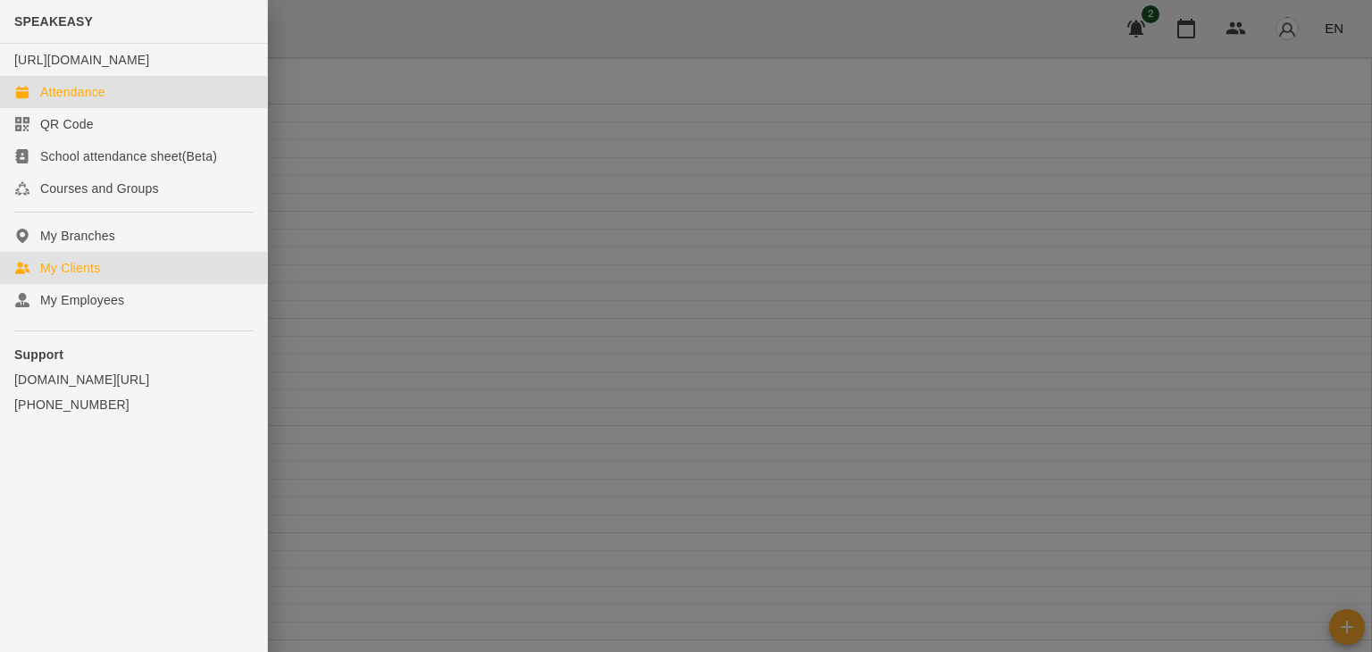
click at [84, 277] on div "My Clients" at bounding box center [70, 268] width 60 height 18
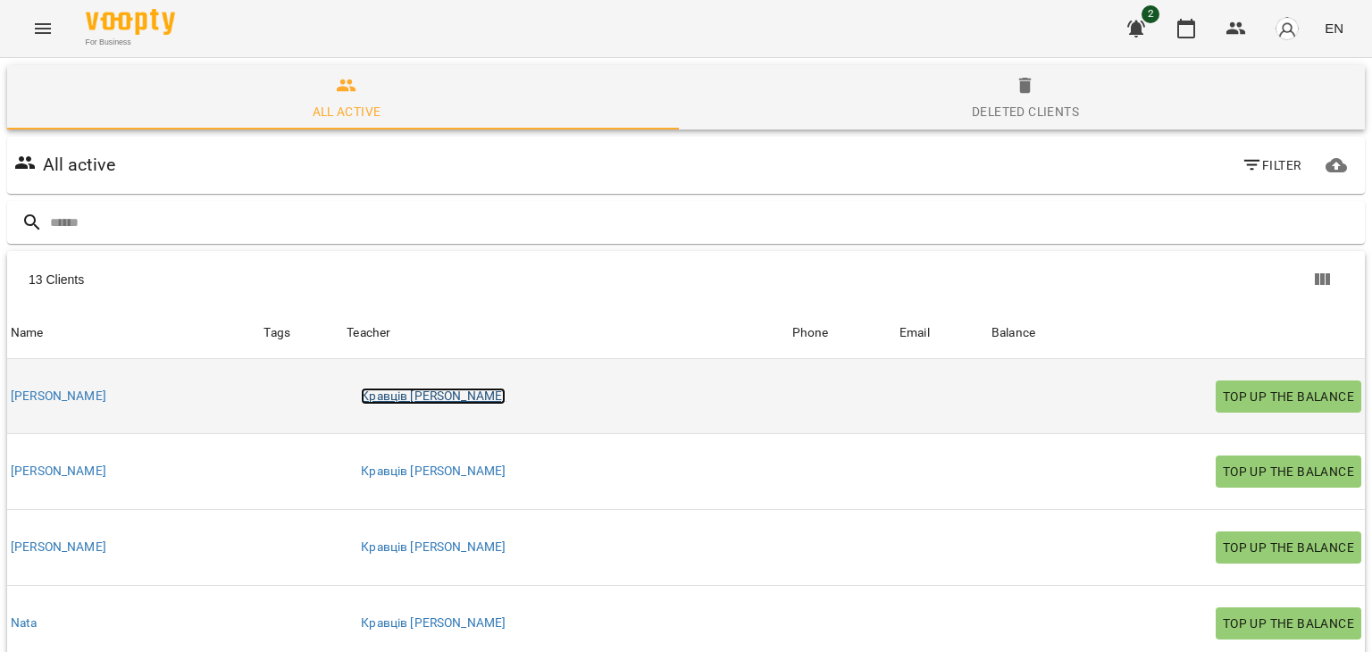
click at [377, 396] on link "Кравців [PERSON_NAME]" at bounding box center [433, 397] width 145 height 18
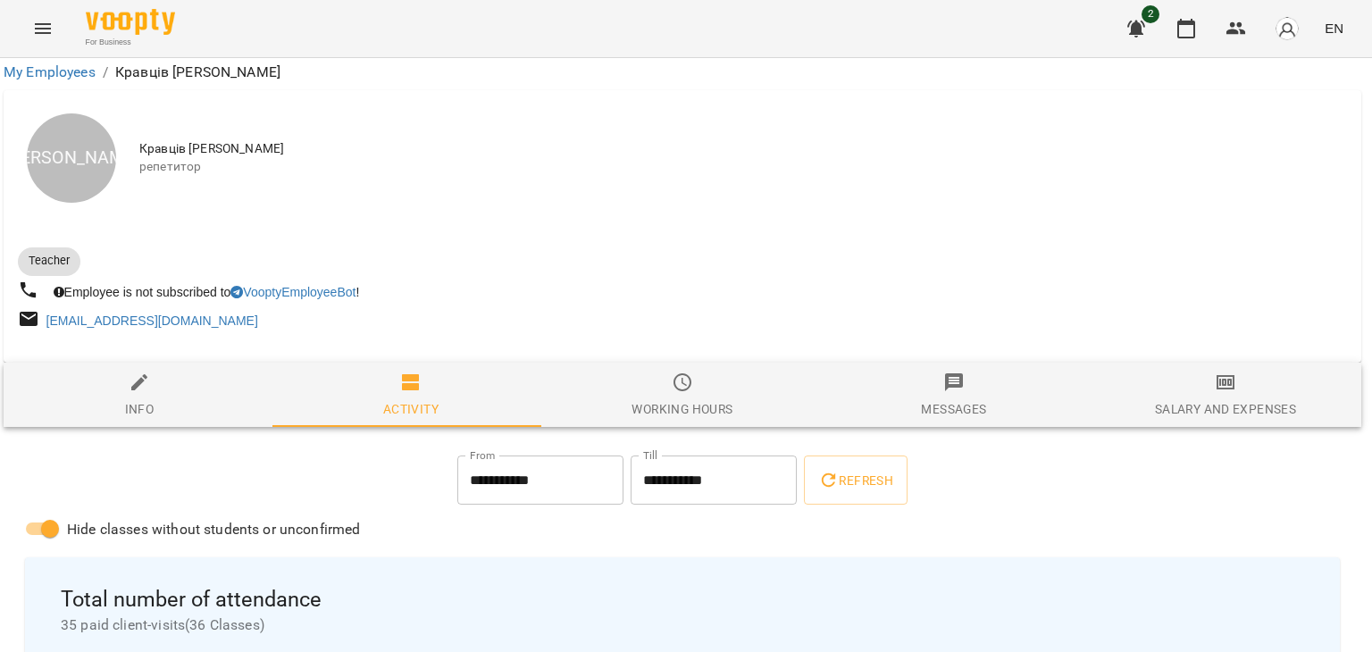
scroll to position [3561, 4]
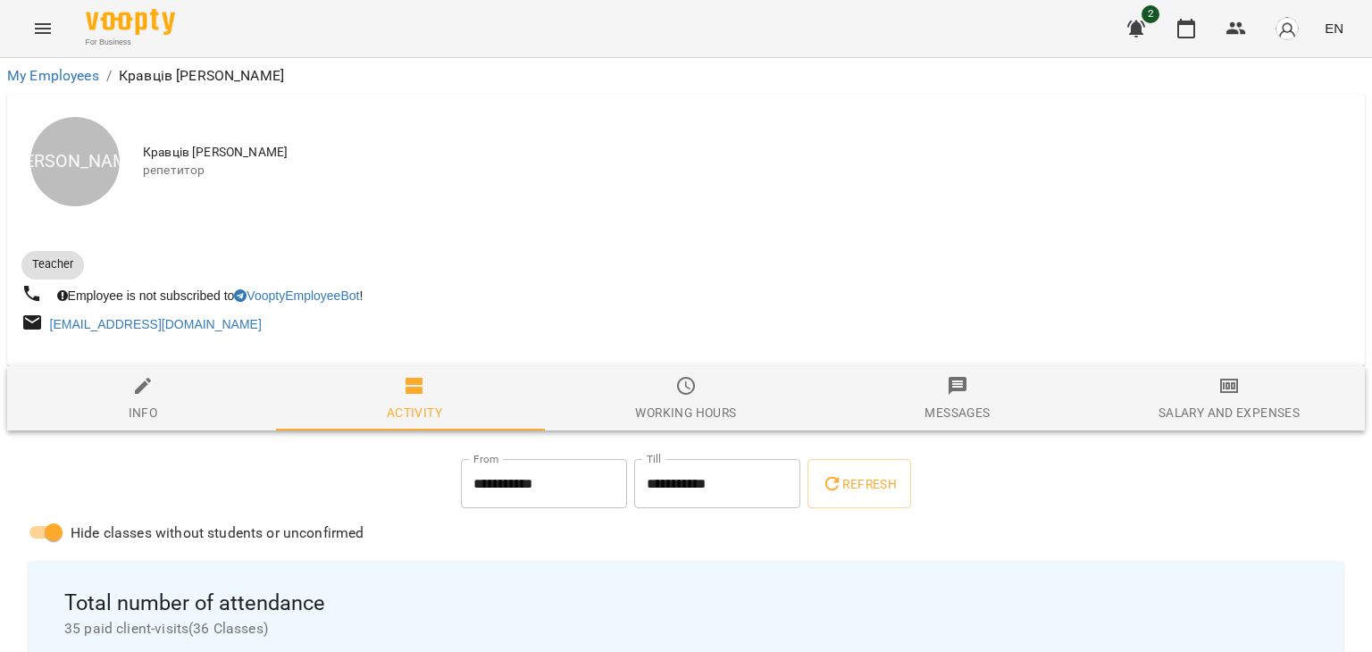
click at [1007, 372] on button "Messages" at bounding box center [957, 398] width 271 height 64
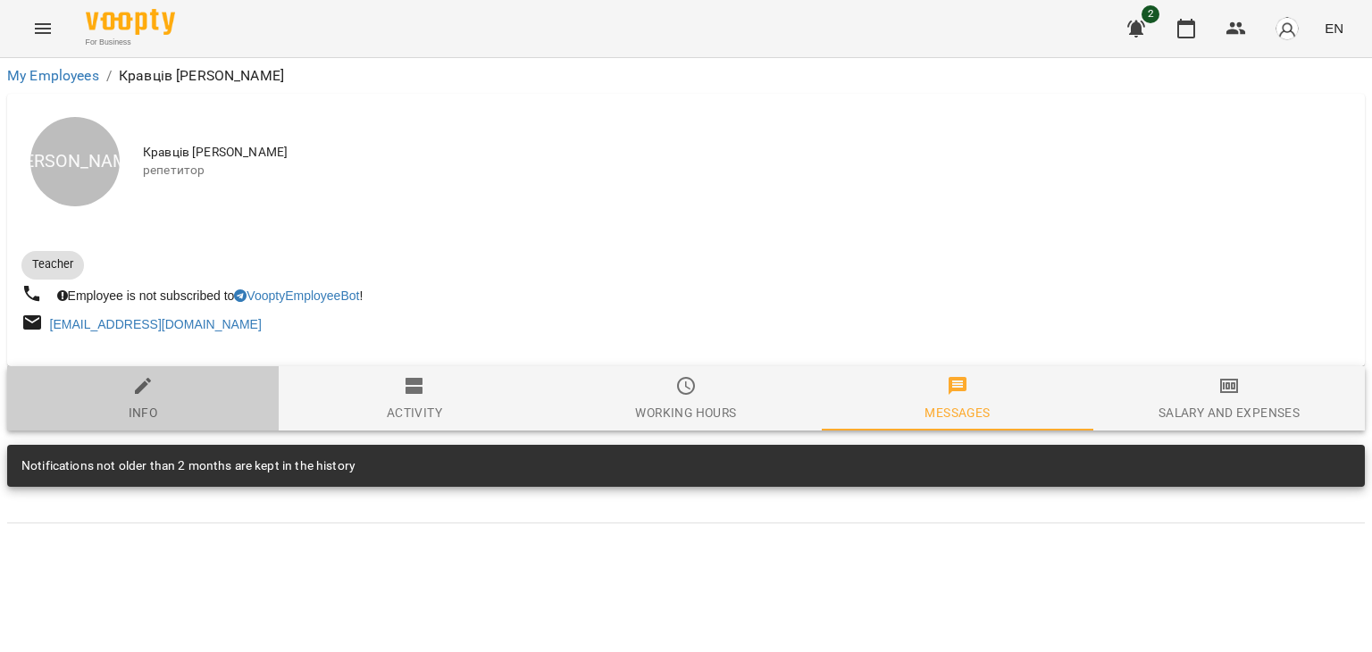
click at [164, 383] on span "Info" at bounding box center [143, 399] width 250 height 48
select select "**"
